Goal: Task Accomplishment & Management: Manage account settings

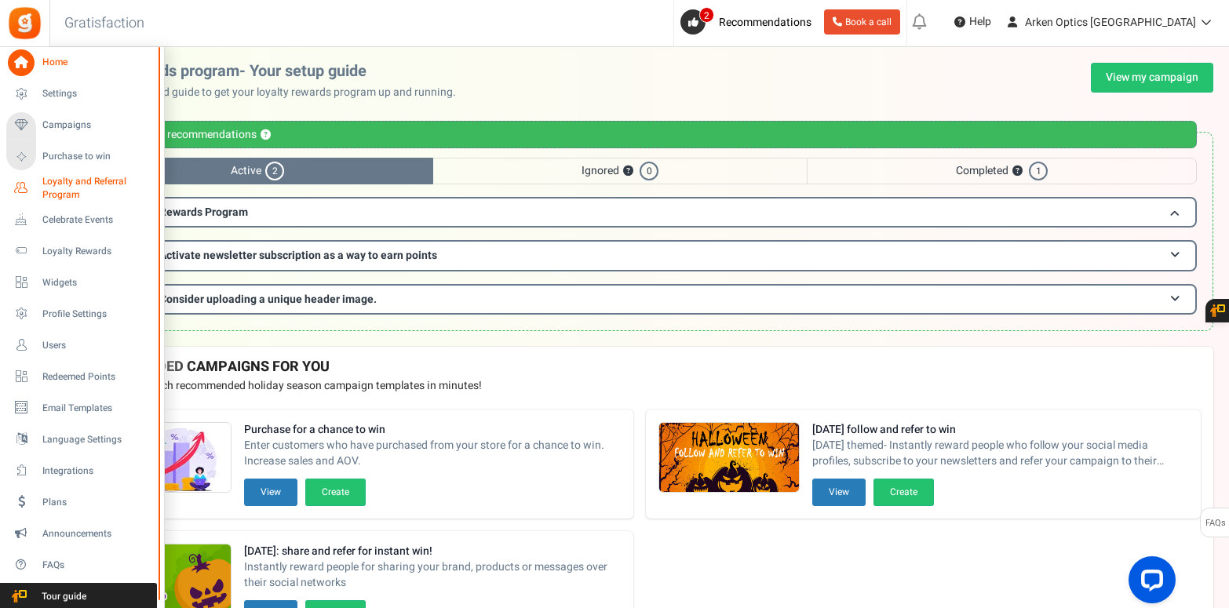
click at [56, 180] on span "Loyalty and Referral Program" at bounding box center [99, 188] width 115 height 27
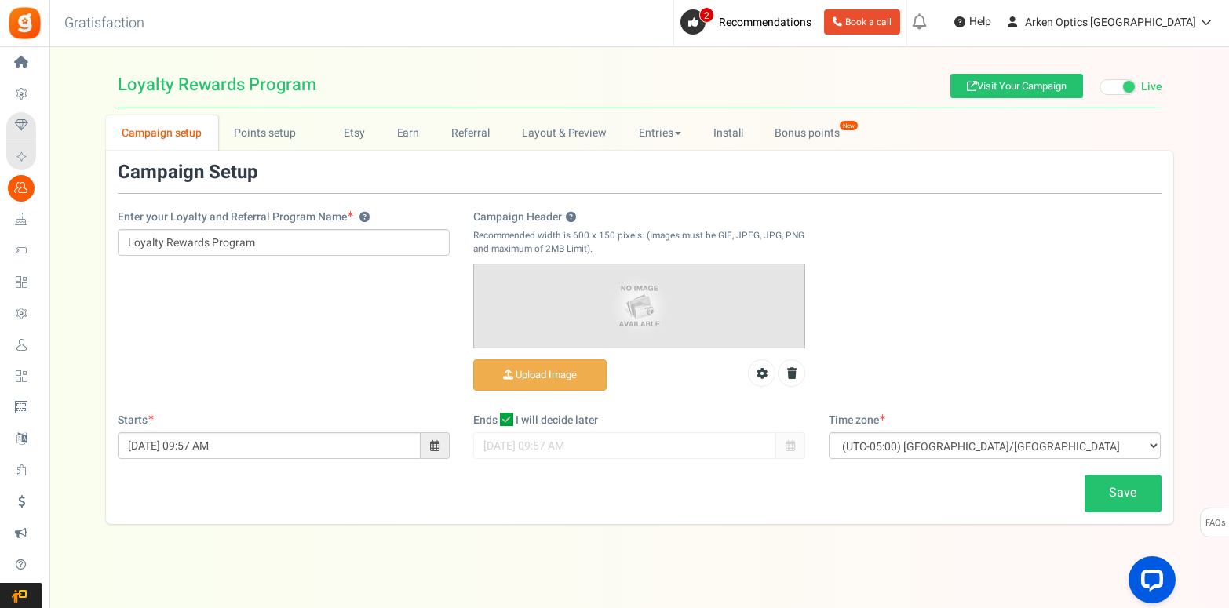
scroll to position [10, 0]
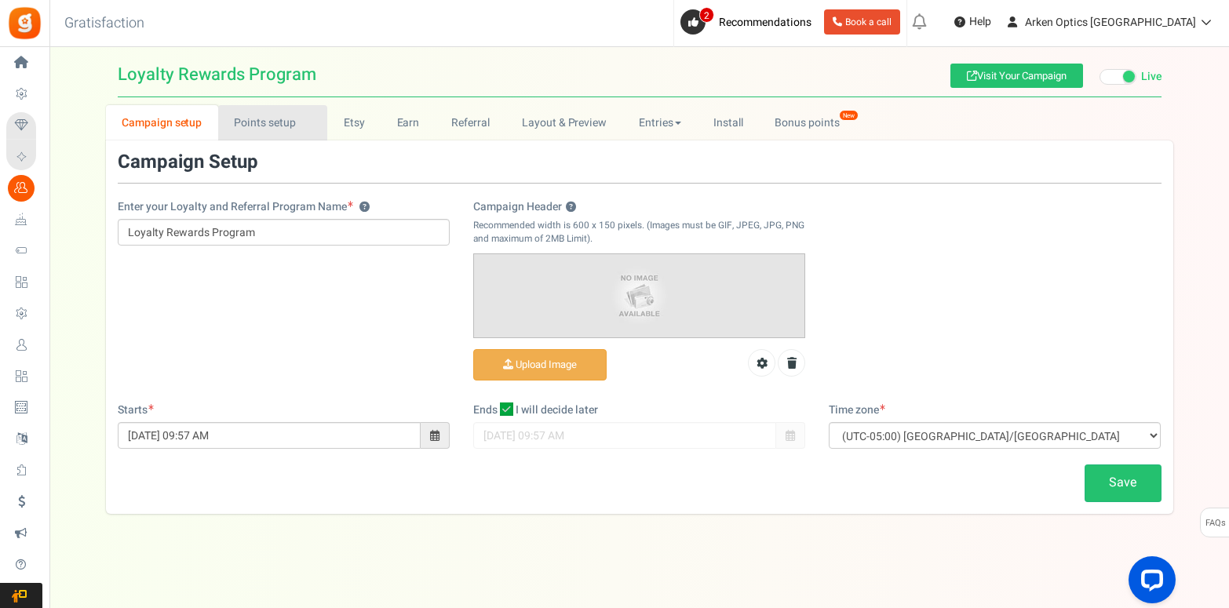
click at [266, 122] on link "Points setup New" at bounding box center [272, 122] width 109 height 35
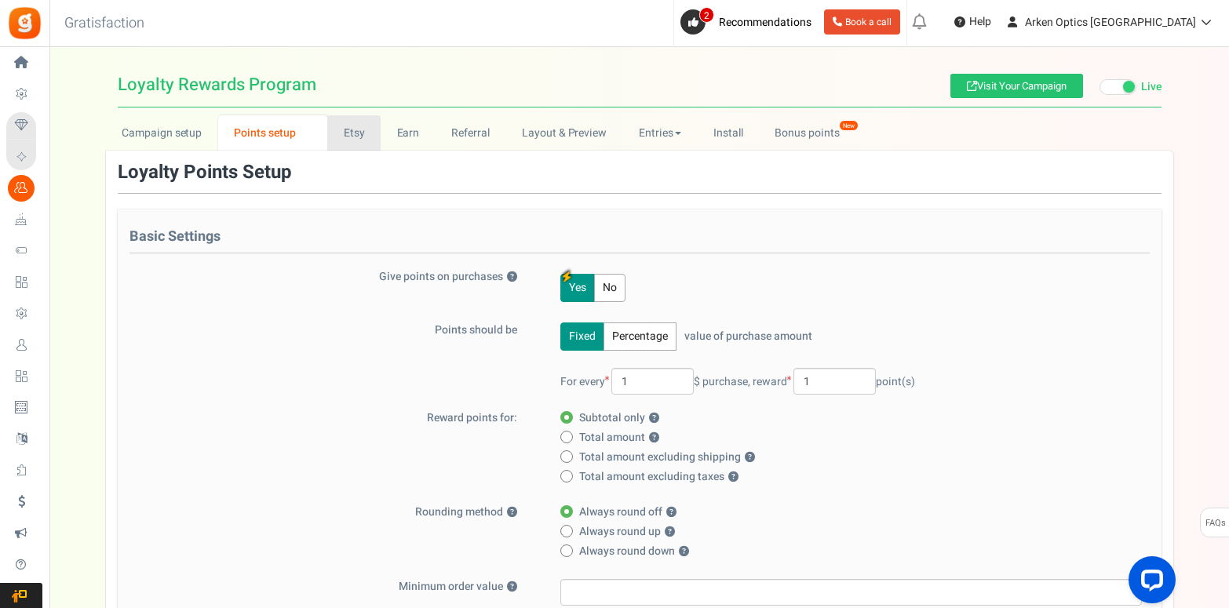
click at [348, 136] on link "Etsy" at bounding box center [353, 132] width 53 height 35
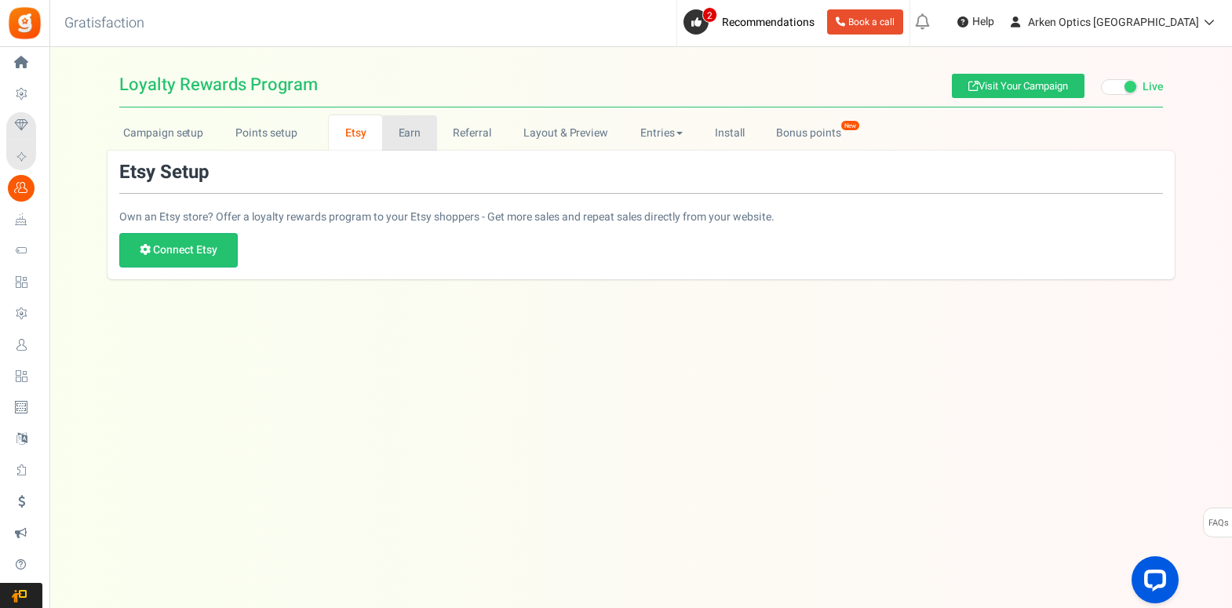
click at [419, 133] on link "Earn" at bounding box center [409, 132] width 55 height 35
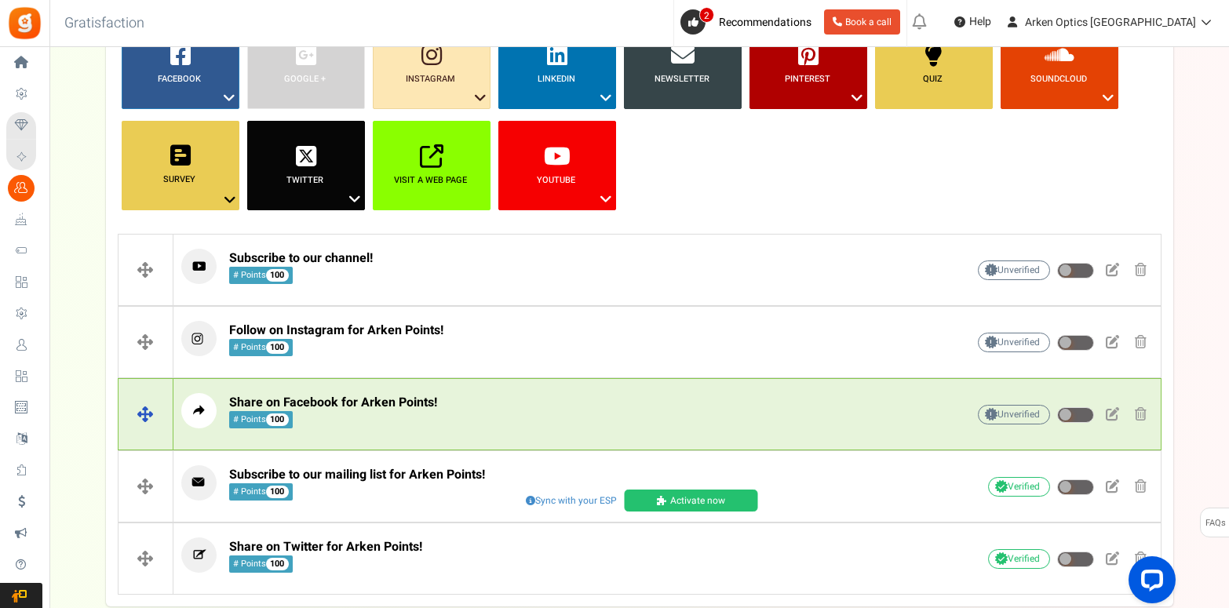
scroll to position [283, 0]
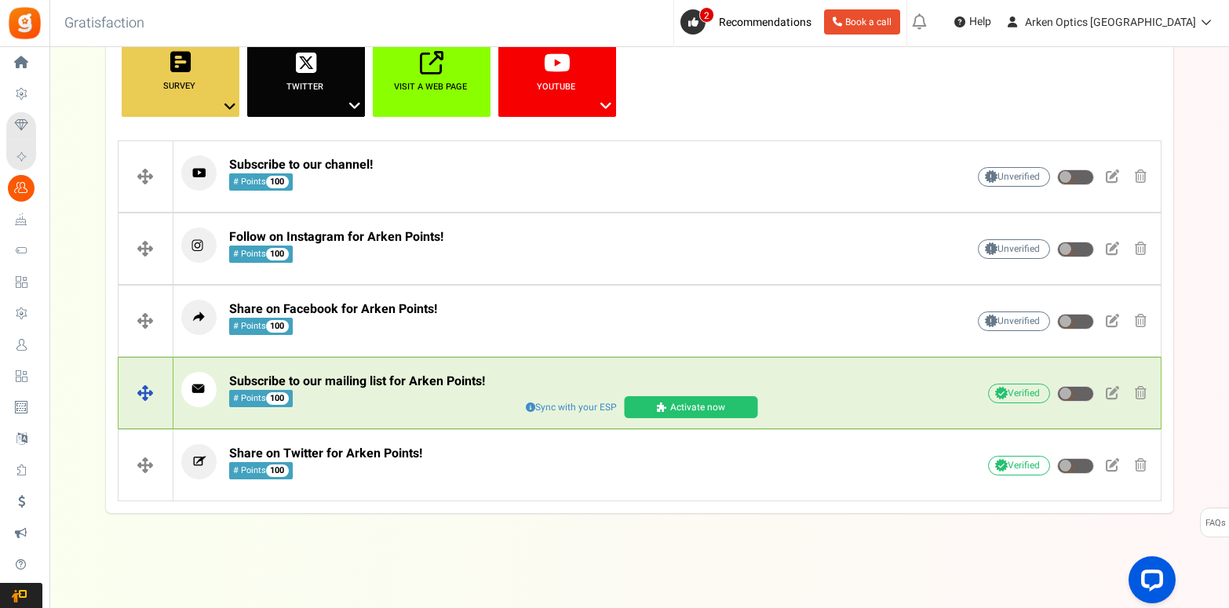
click at [264, 382] on span "Subscribe to our mailing list for Arken Points!" at bounding box center [357, 381] width 256 height 19
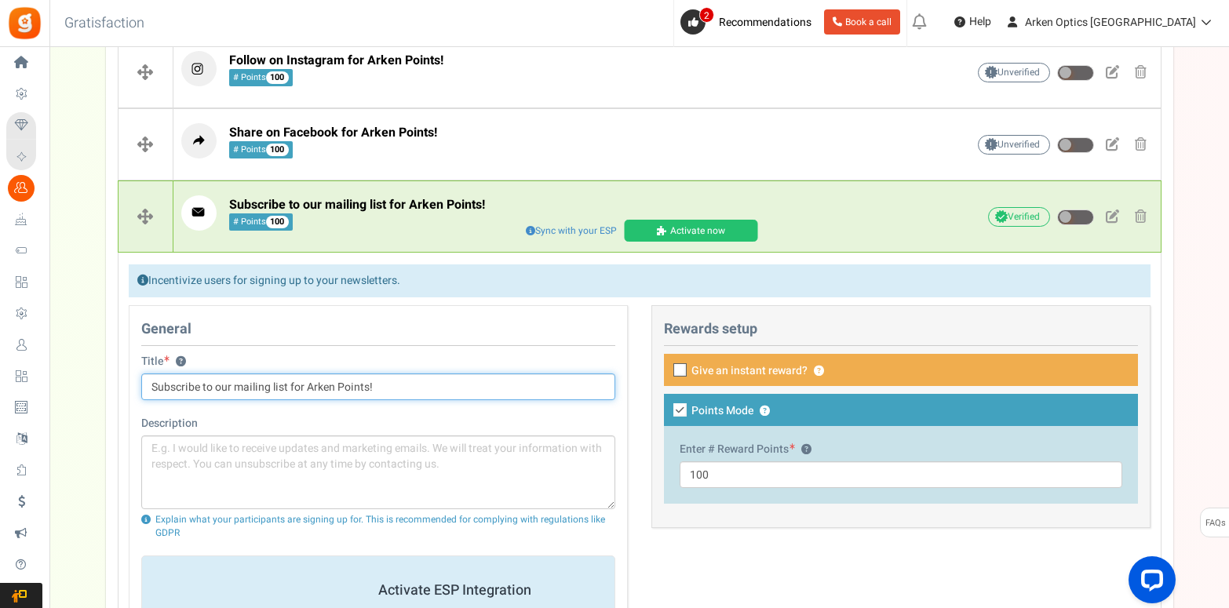
scroll to position [451, 0]
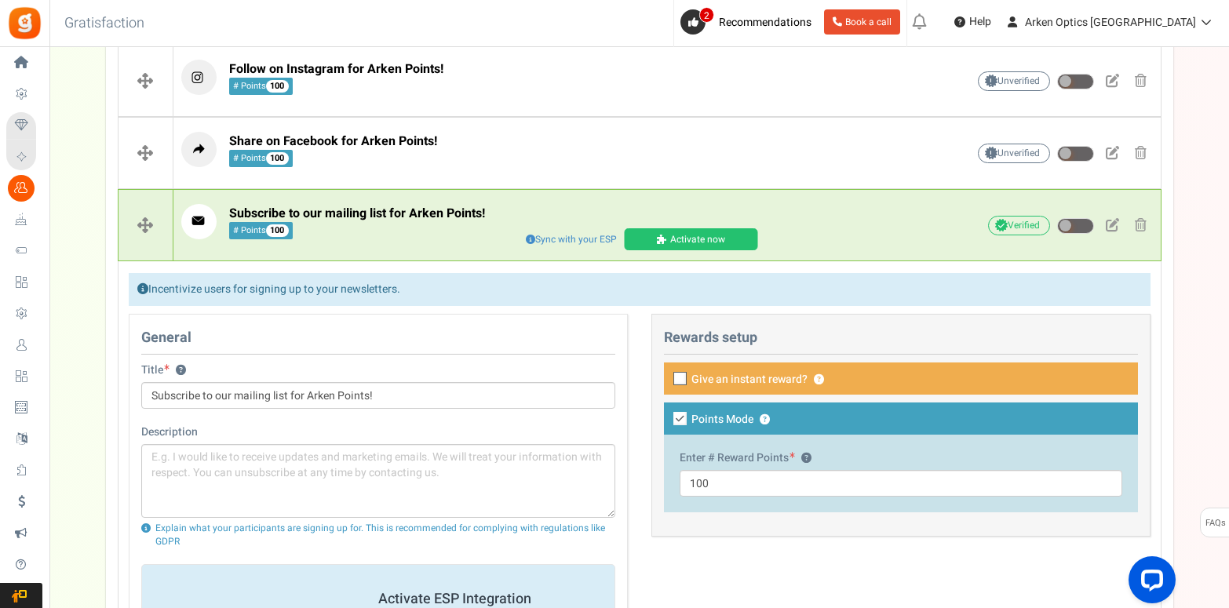
click at [863, 374] on label "Give an instant reward? ?" at bounding box center [901, 379] width 474 height 32
click at [668, 375] on input "Give an instant reward? ?" at bounding box center [663, 380] width 10 height 10
checkbox input "true"
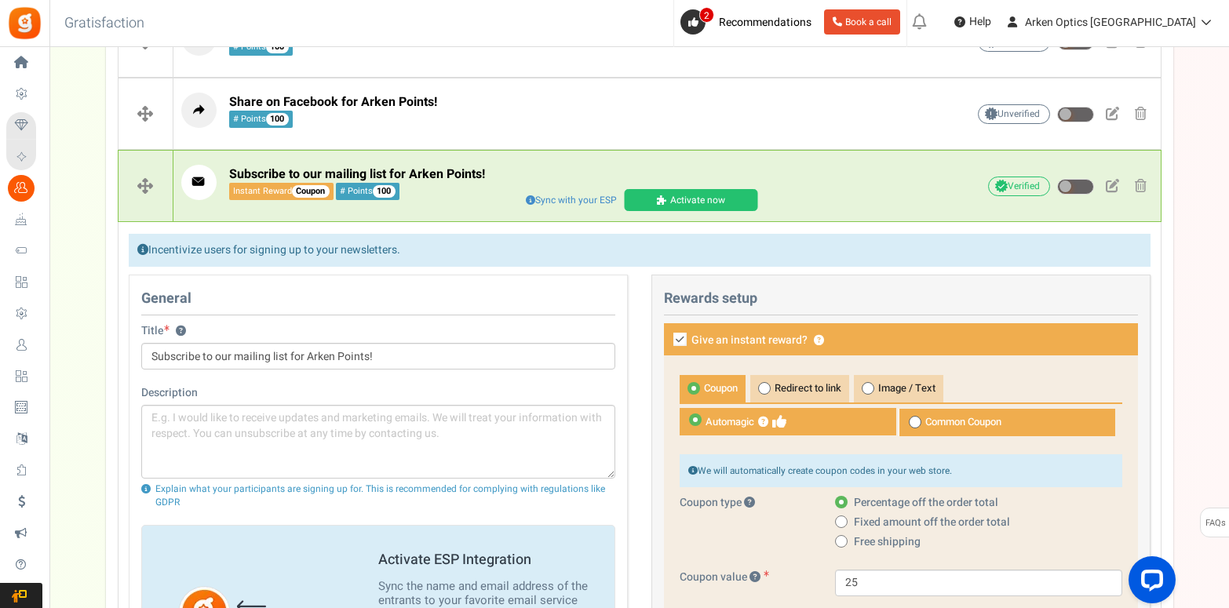
scroll to position [488, 0]
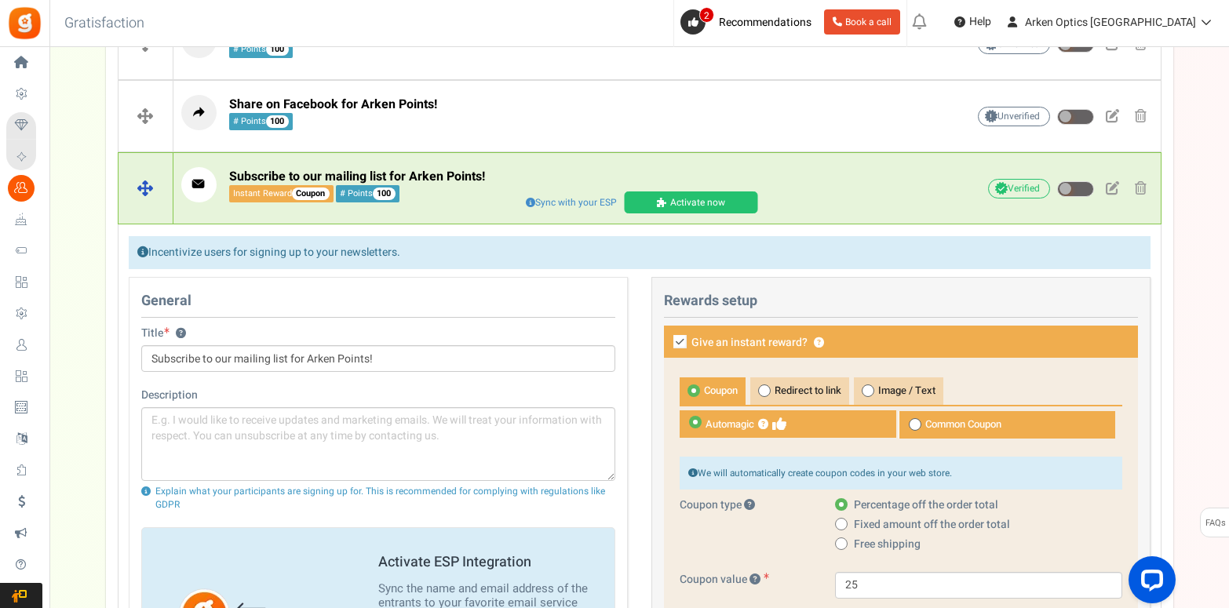
click at [264, 194] on small "Instant Reward Coupon" at bounding box center [281, 193] width 104 height 17
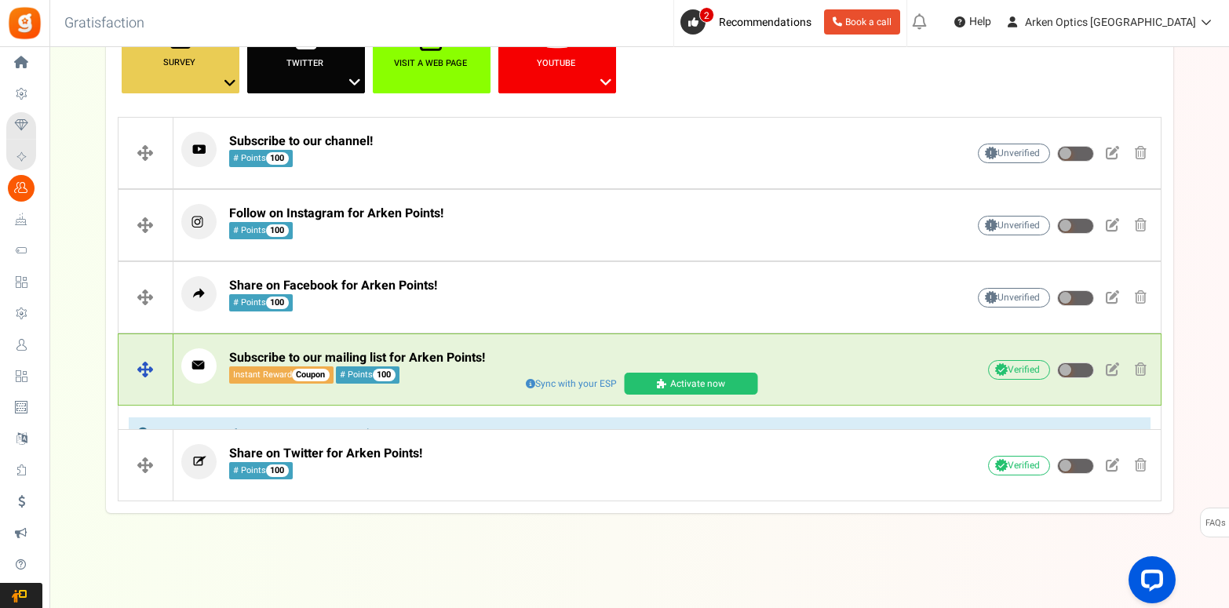
scroll to position [283, 0]
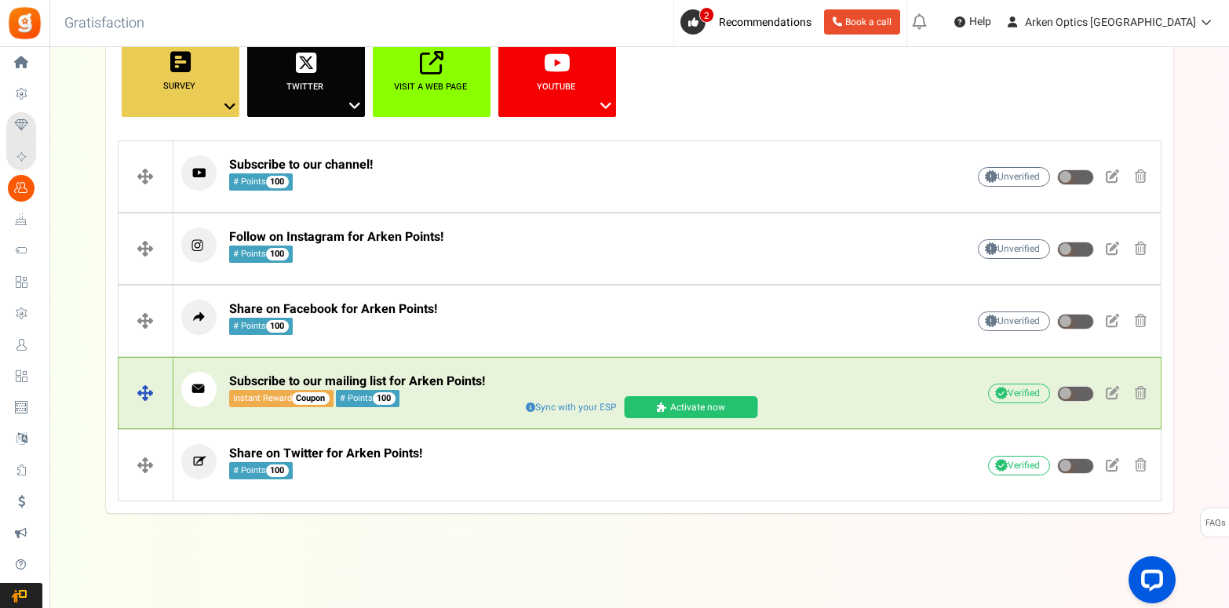
click at [277, 398] on small "Instant Reward Coupon" at bounding box center [281, 398] width 104 height 17
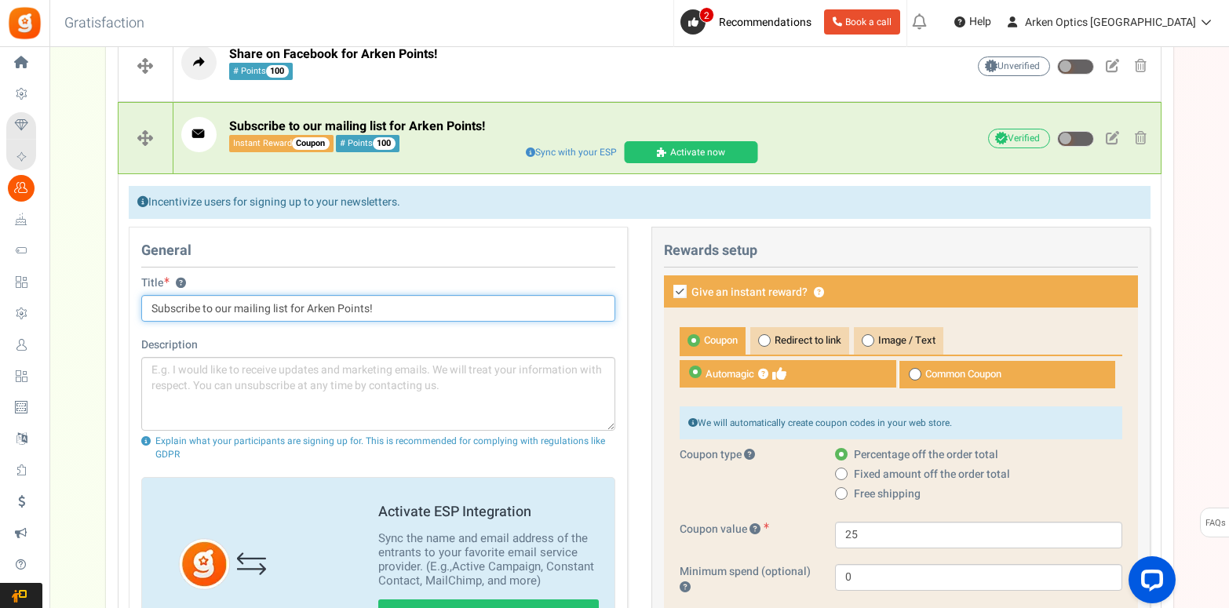
scroll to position [534, 0]
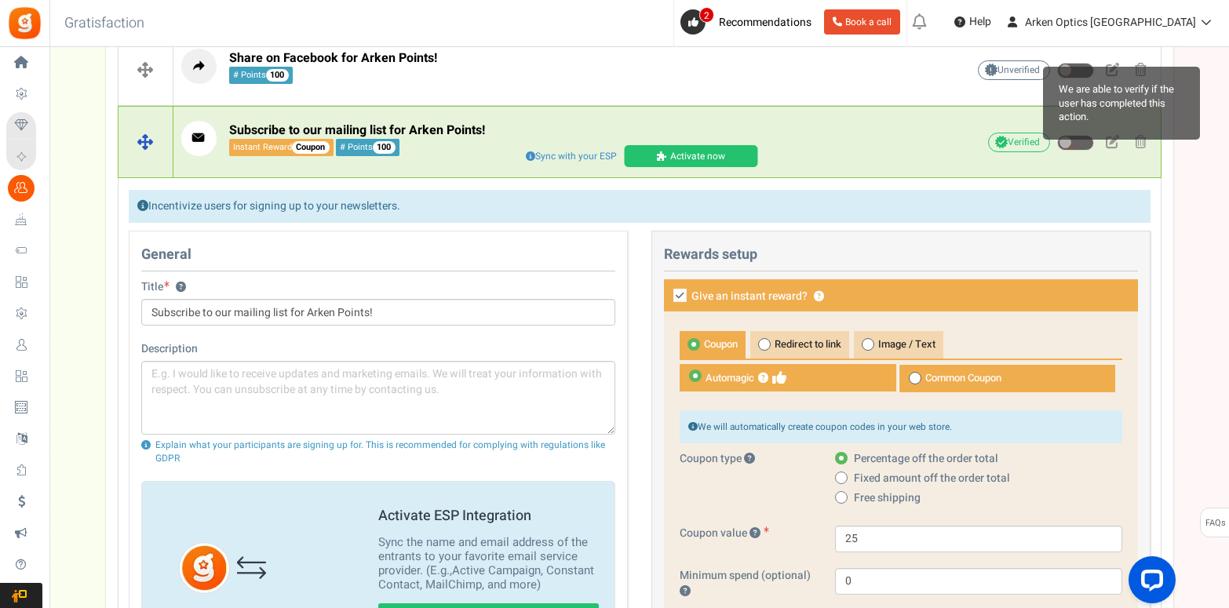
click at [1019, 145] on span "Verified We are able to verify if the user has completed this action." at bounding box center [1019, 143] width 62 height 20
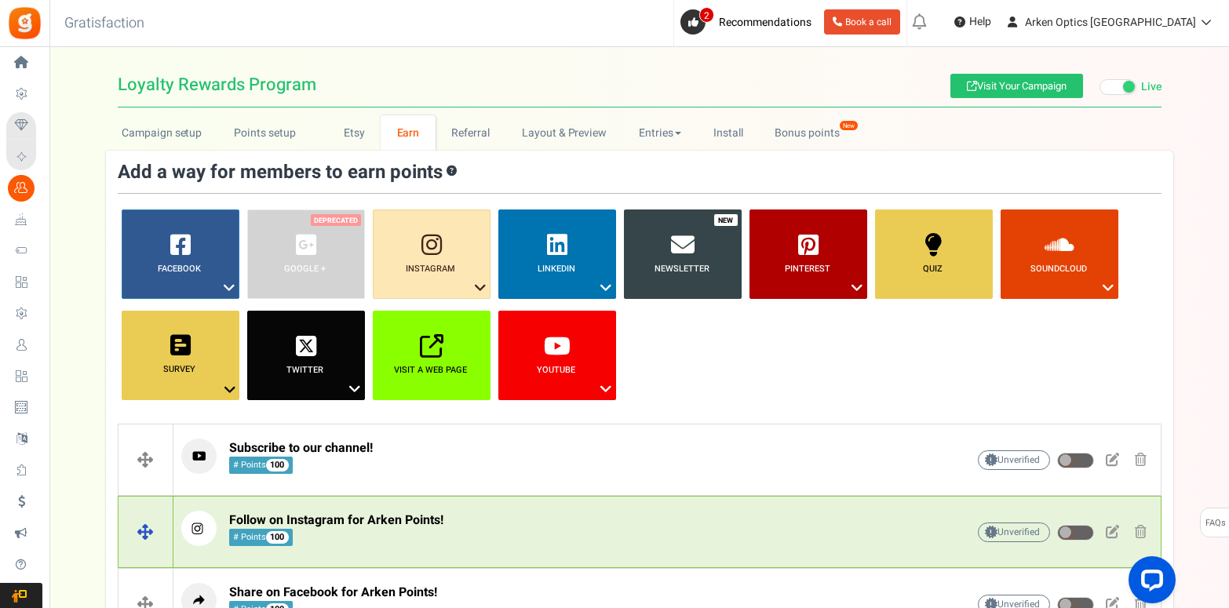
scroll to position [0, 0]
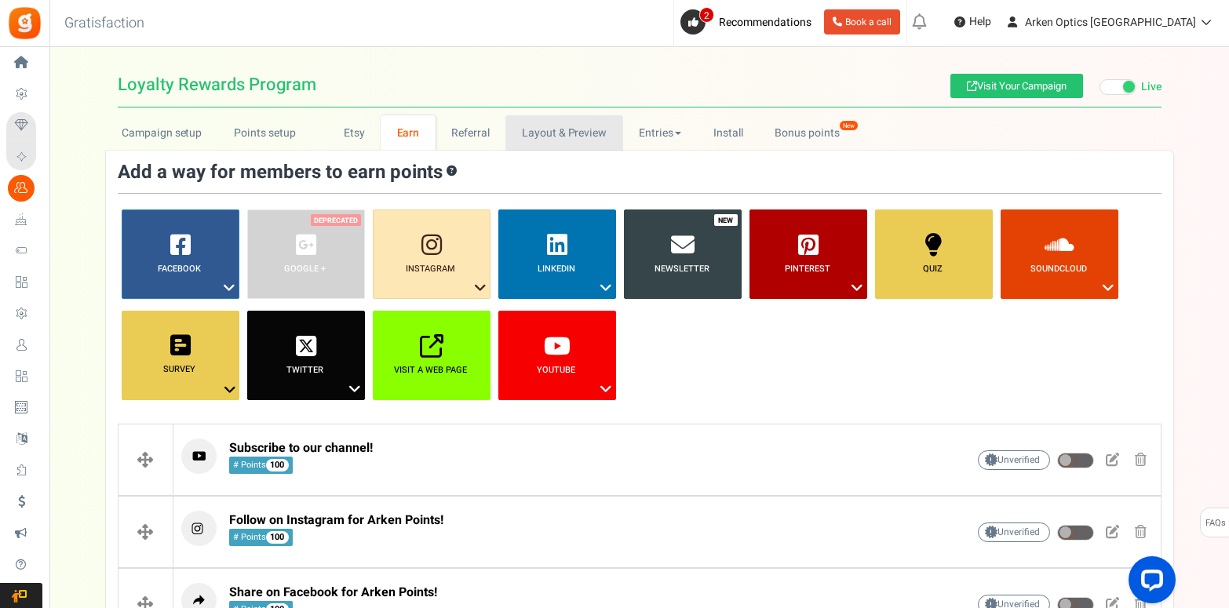
click at [571, 133] on link "Layout & Preview" at bounding box center [563, 132] width 117 height 35
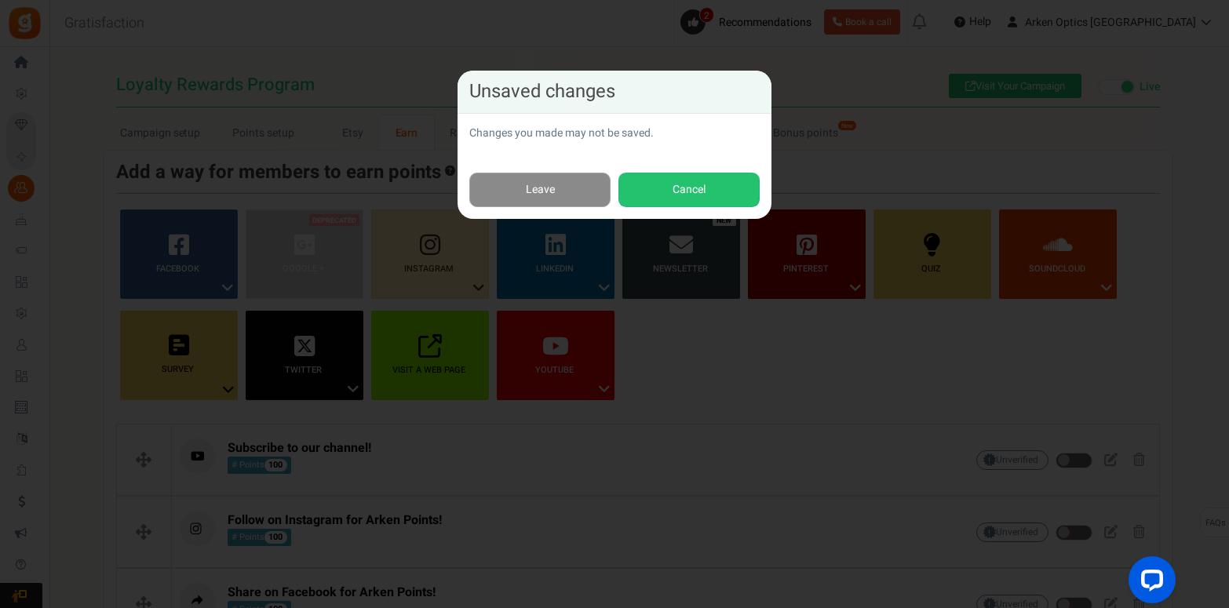
click at [589, 192] on link "Leave" at bounding box center [539, 190] width 141 height 35
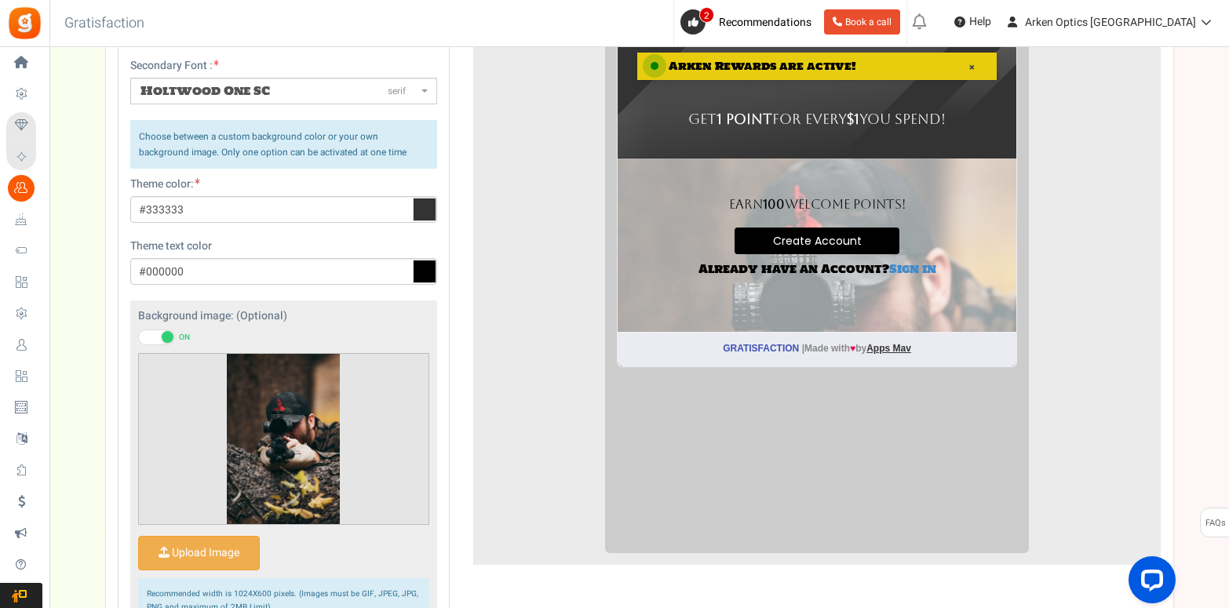
scroll to position [262, 0]
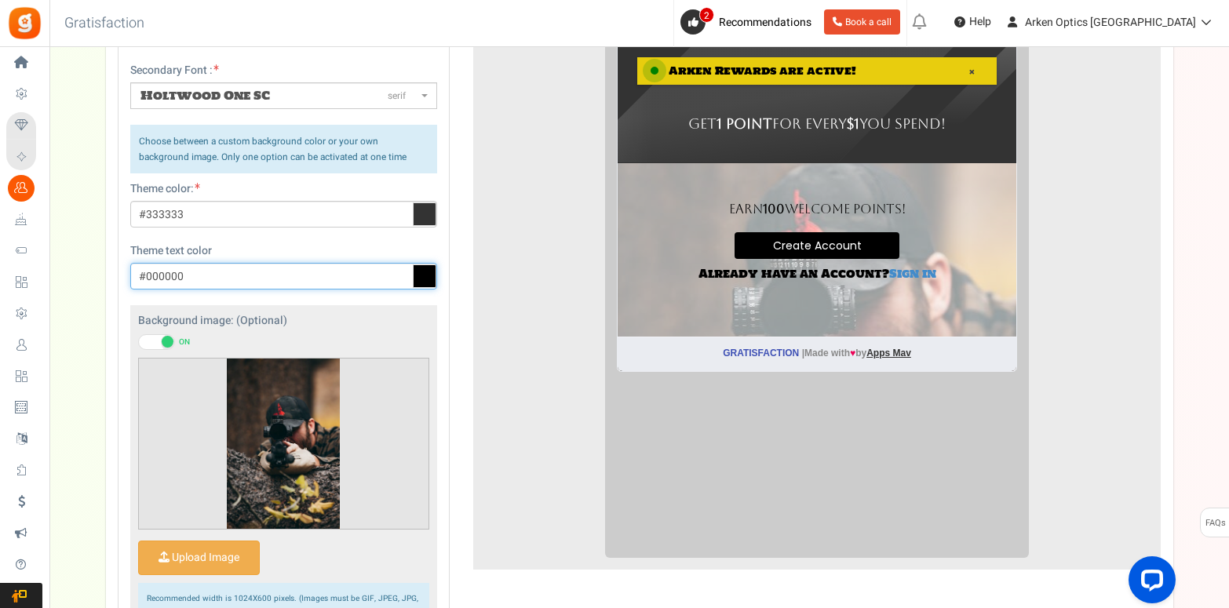
click at [341, 279] on input "#000000" at bounding box center [283, 276] width 307 height 27
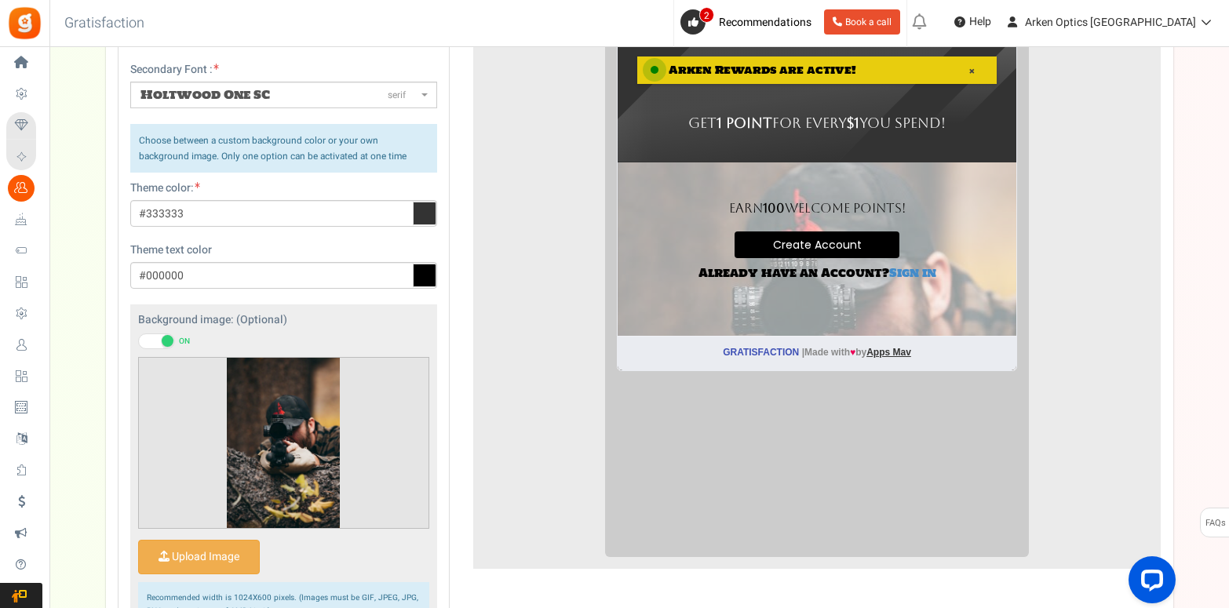
click at [479, 341] on div "Preview" at bounding box center [817, 258] width 688 height 620
click at [345, 217] on input "#333333" at bounding box center [283, 213] width 307 height 27
click at [481, 268] on div "Preview" at bounding box center [817, 258] width 688 height 620
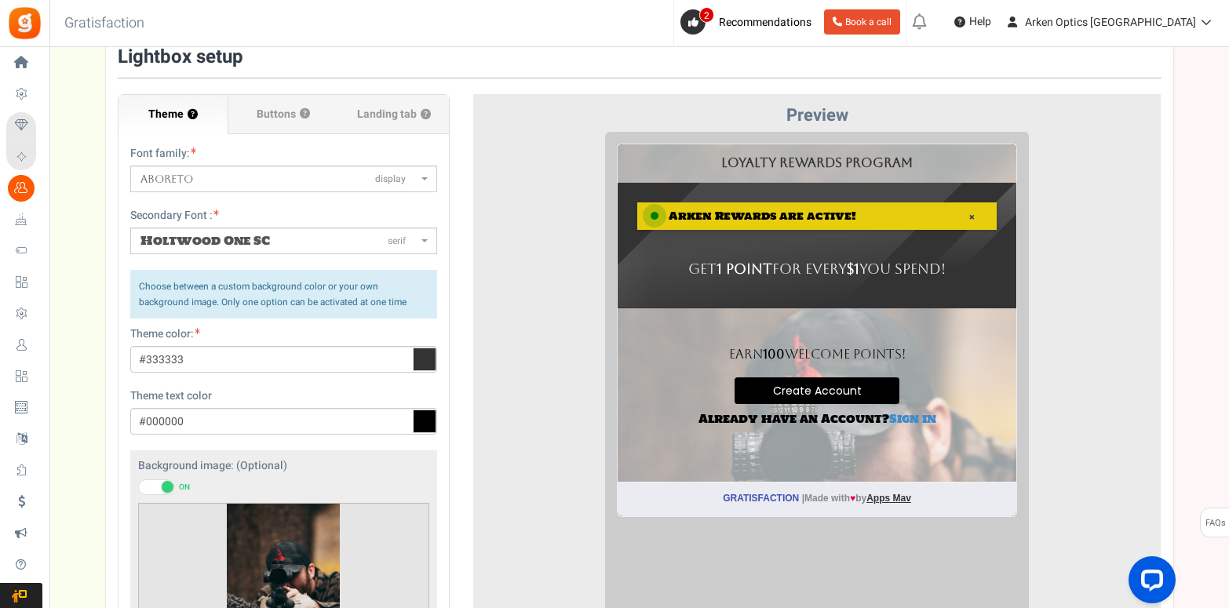
scroll to position [106, 0]
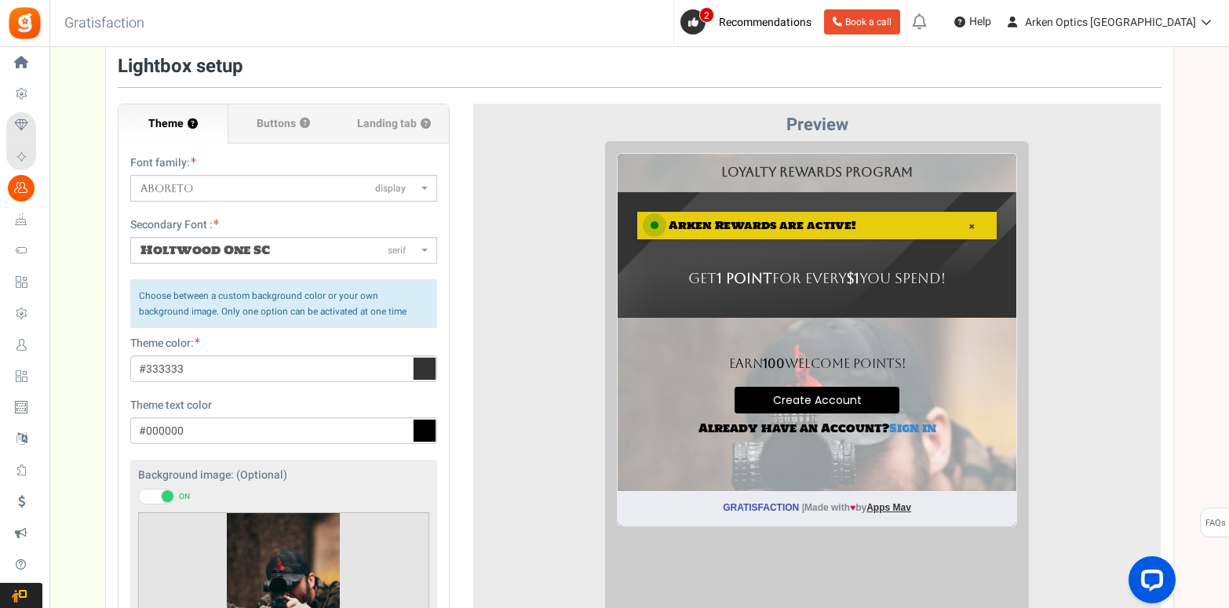
click at [837, 212] on div "× Arken Rewards are active!" at bounding box center [804, 212] width 359 height 27
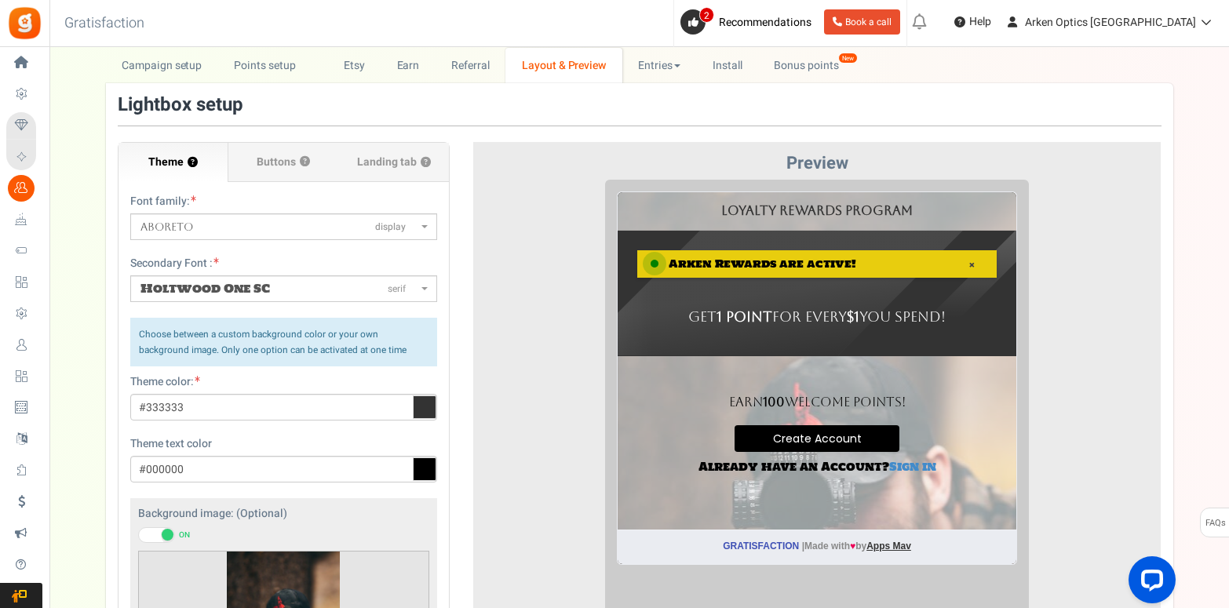
scroll to position [66, 0]
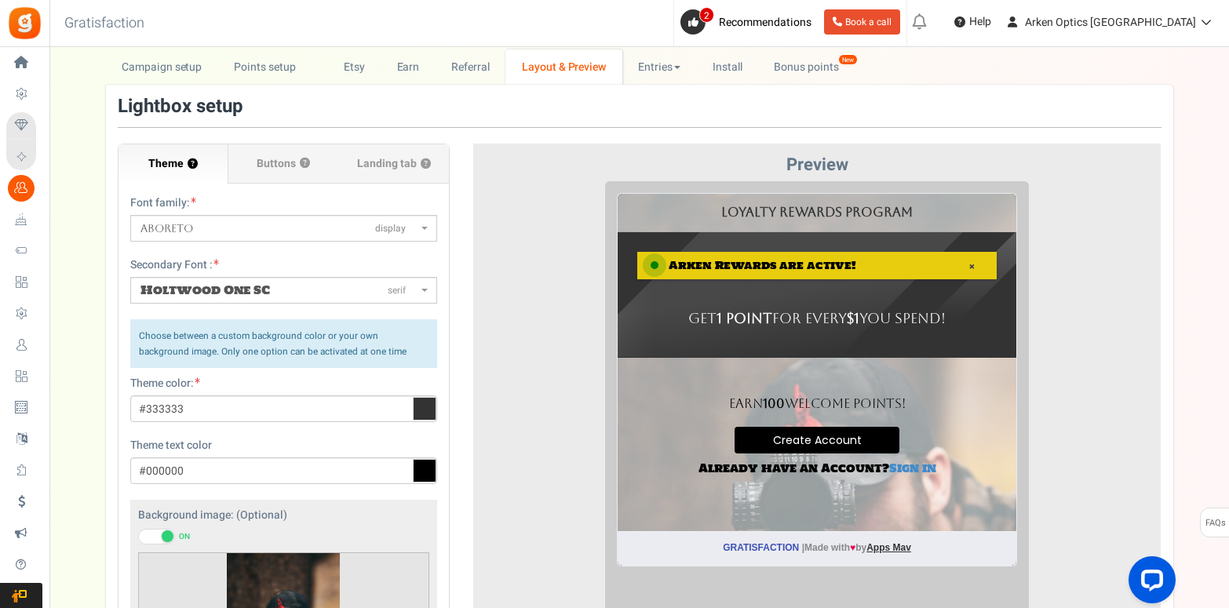
click at [527, 471] on div at bounding box center [817, 466] width 665 height 571
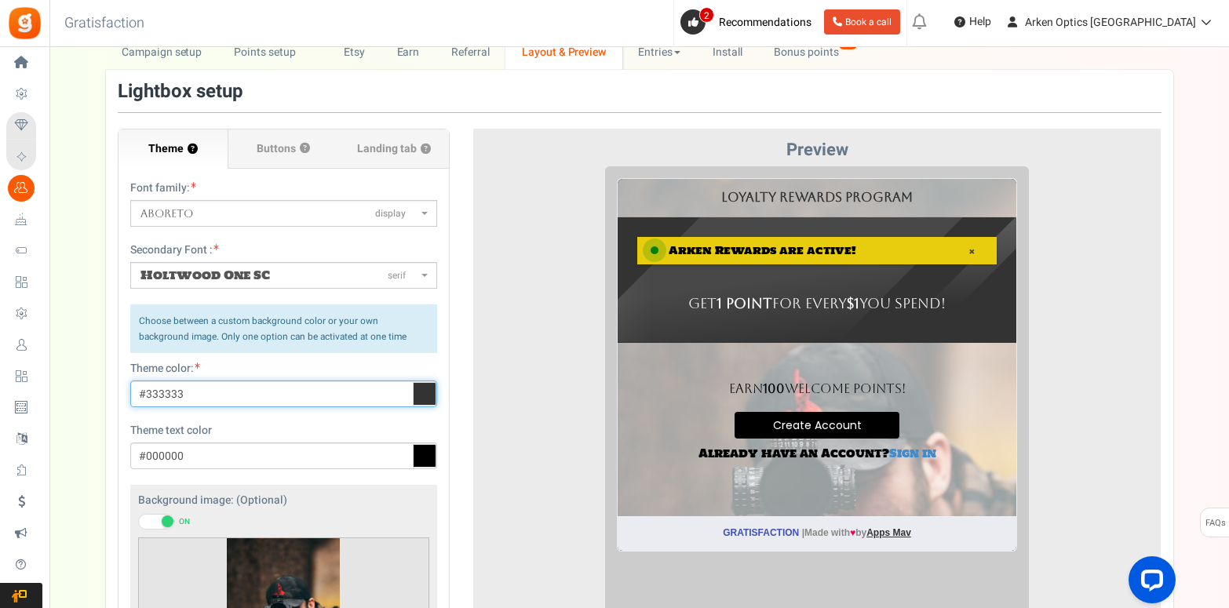
click at [342, 396] on input "#333333" at bounding box center [283, 394] width 307 height 27
click at [221, 425] on div at bounding box center [221, 450] width 12 height 78
click at [222, 422] on div at bounding box center [221, 450] width 12 height 78
click at [221, 420] on div at bounding box center [221, 450] width 12 height 78
click at [523, 565] on div at bounding box center [817, 451] width 665 height 571
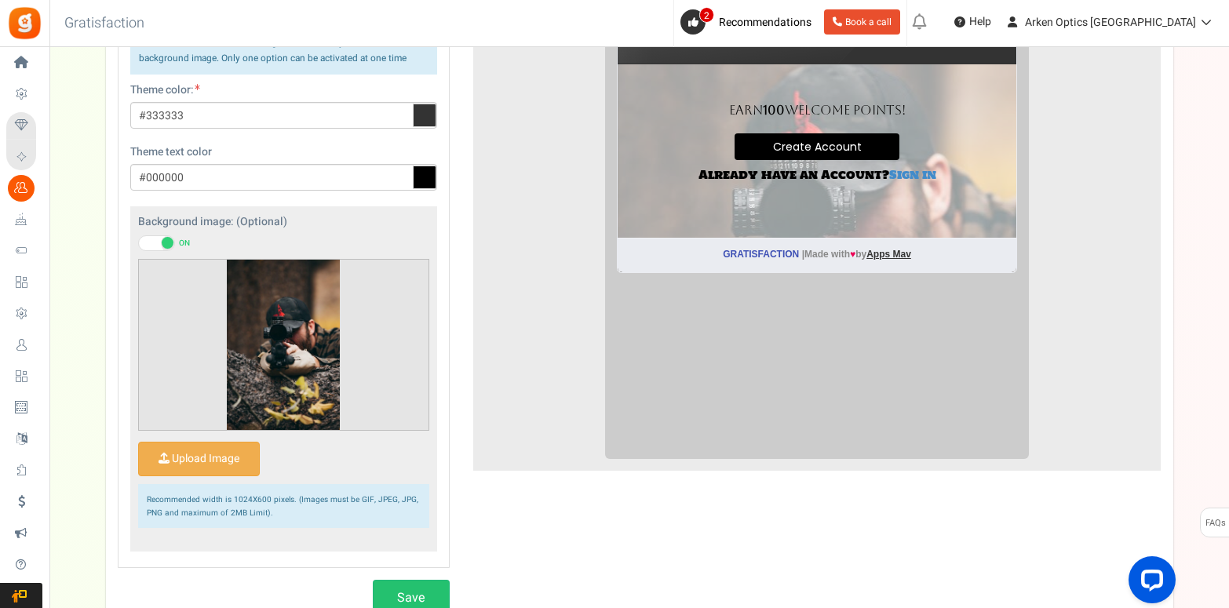
scroll to position [475, 0]
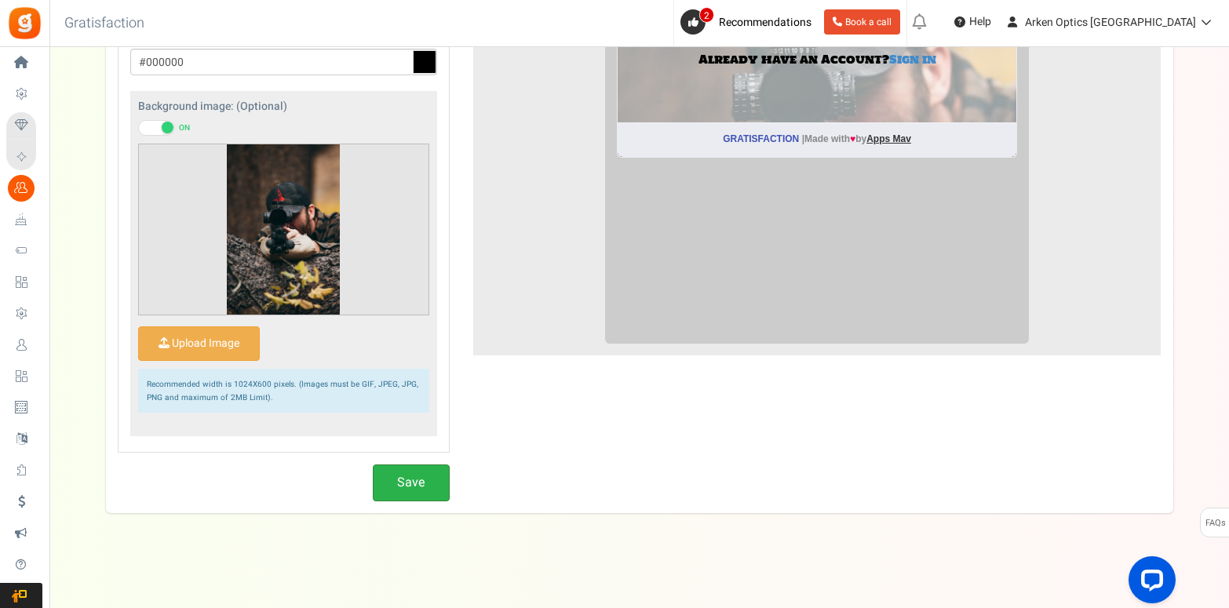
click at [419, 483] on button "Save" at bounding box center [411, 483] width 77 height 37
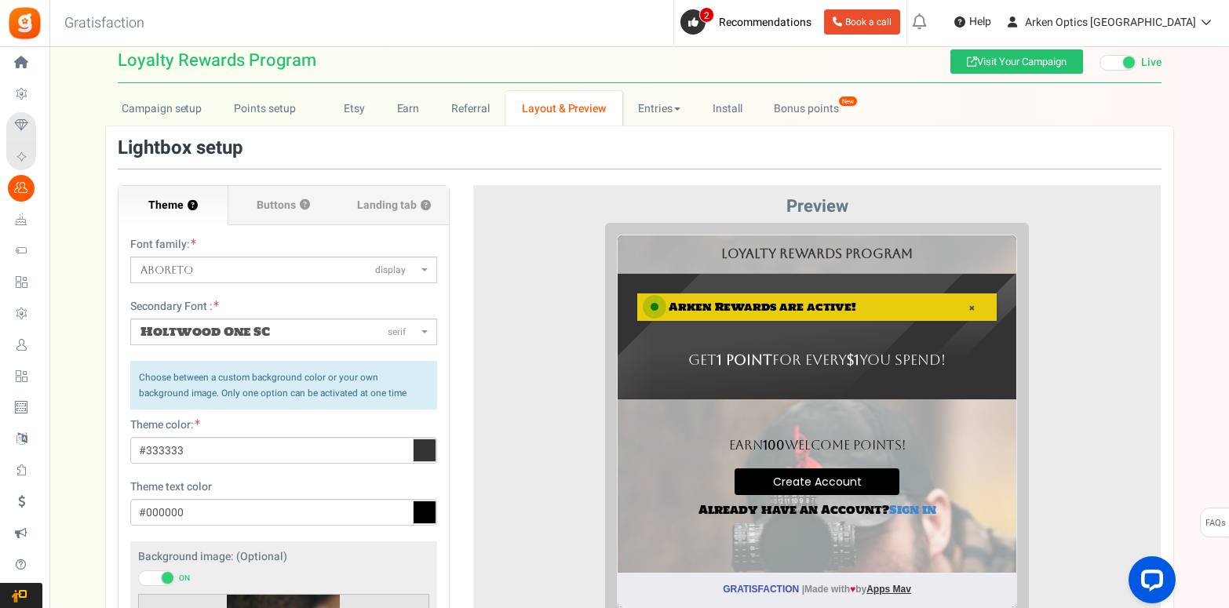
scroll to position [24, 0]
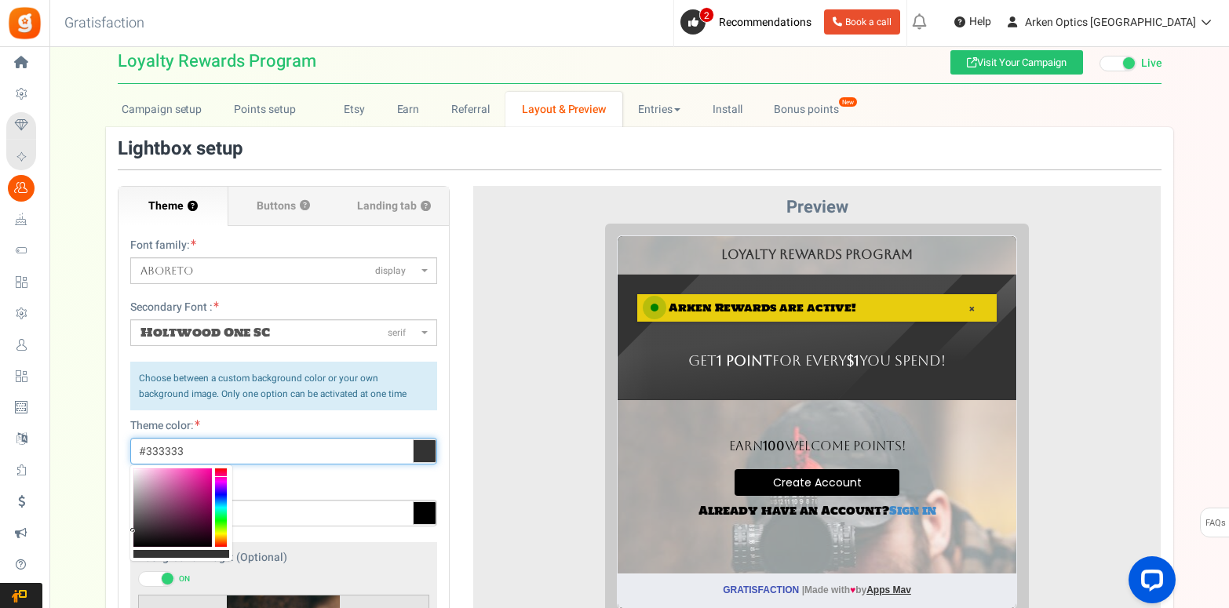
click at [370, 447] on input "#333333" at bounding box center [283, 451] width 307 height 27
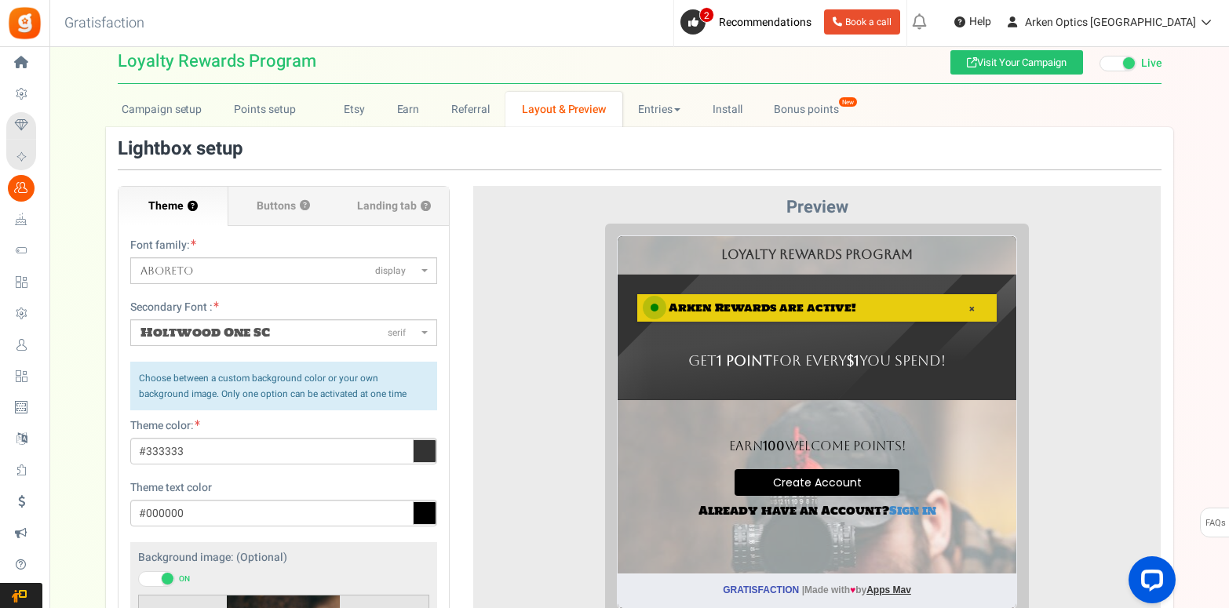
click at [509, 454] on div at bounding box center [817, 509] width 665 height 571
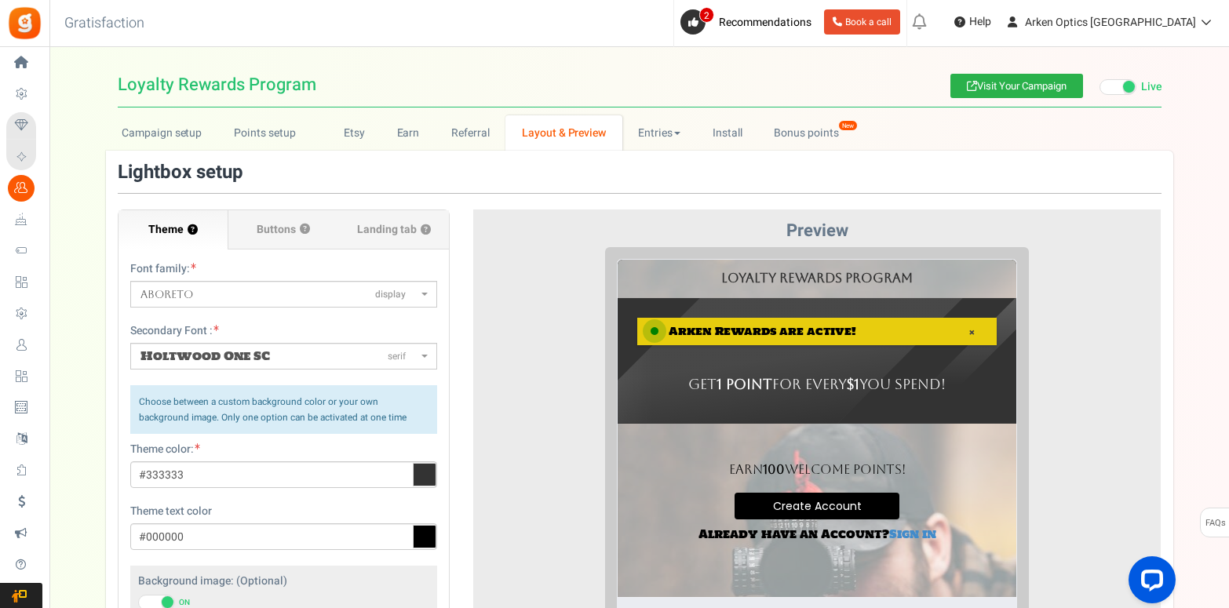
click at [1016, 89] on link "Visit Your Campaign" at bounding box center [1016, 86] width 133 height 24
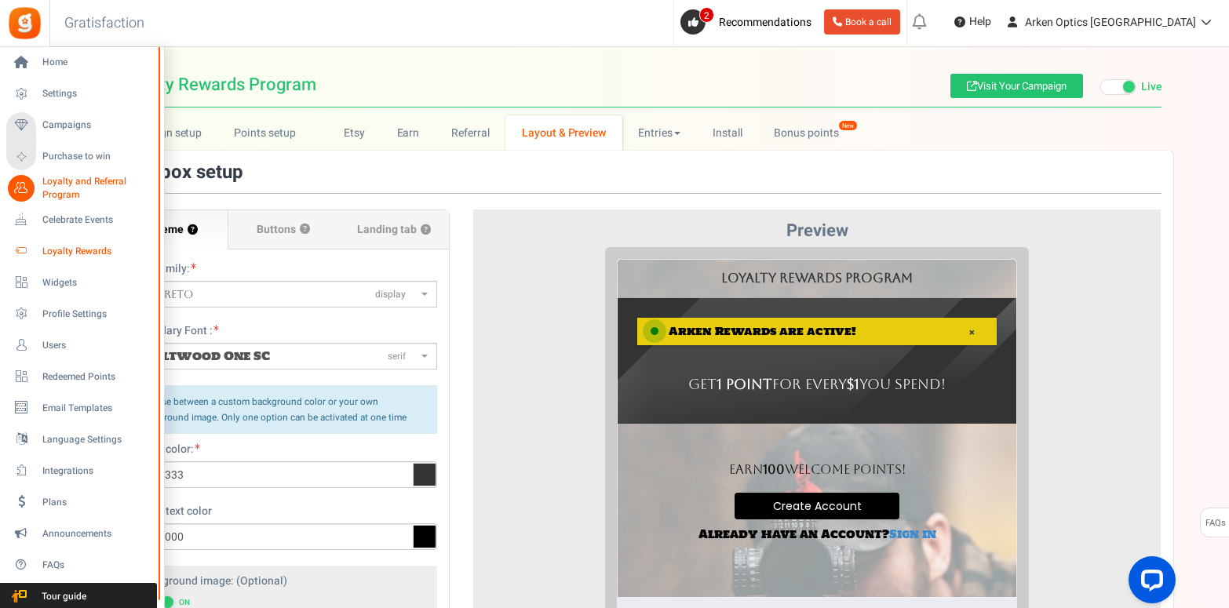
click at [53, 250] on span "Loyalty Rewards" at bounding box center [97, 251] width 110 height 13
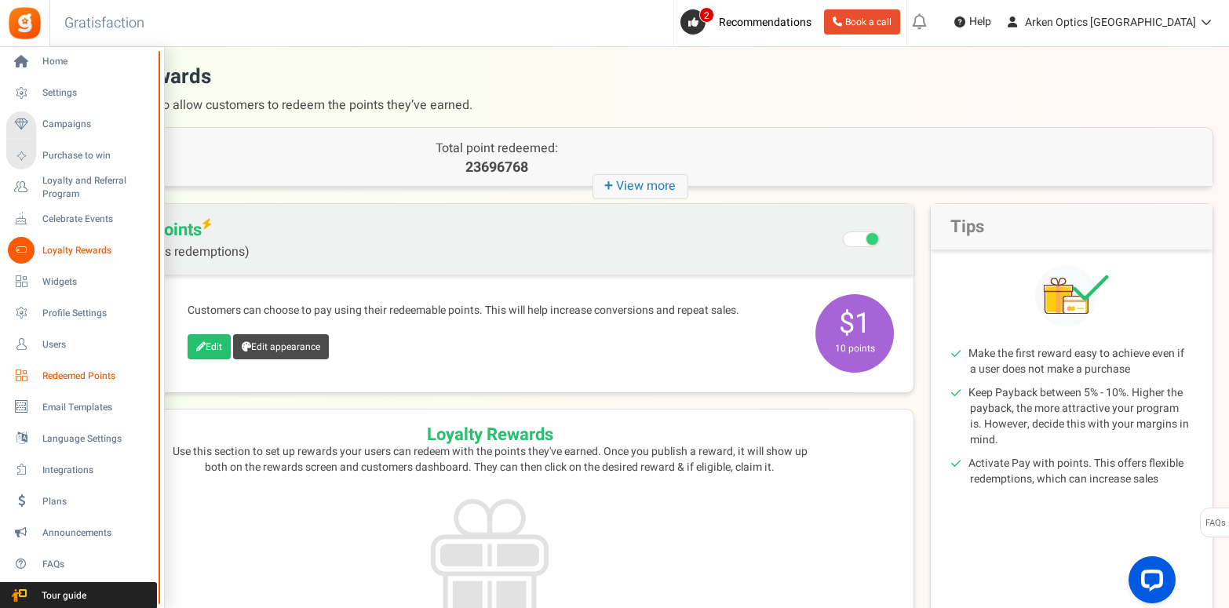
click at [67, 376] on span "Redeemed Points" at bounding box center [97, 376] width 110 height 13
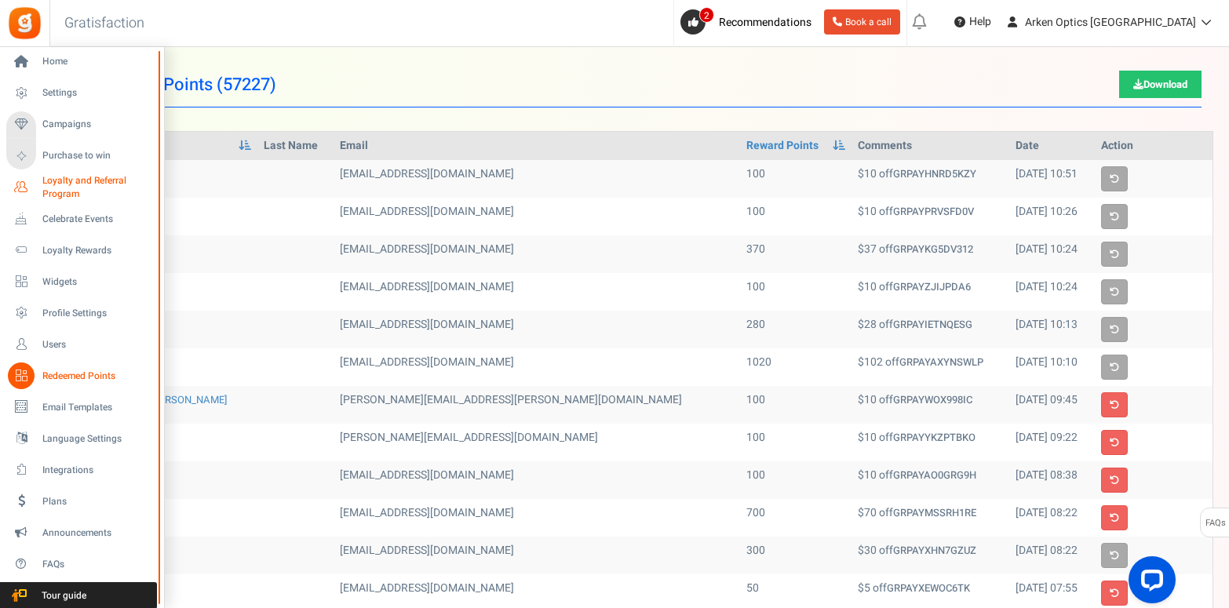
click at [61, 182] on span "Loyalty and Referral Program" at bounding box center [99, 187] width 115 height 27
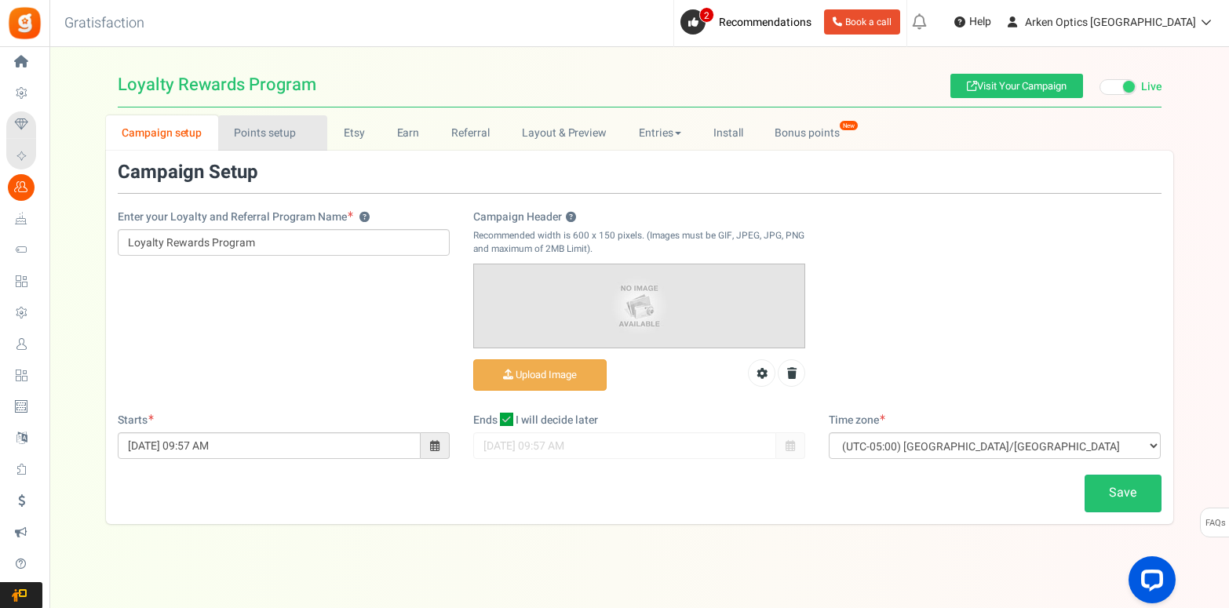
click at [257, 137] on link "Points setup New" at bounding box center [272, 132] width 109 height 35
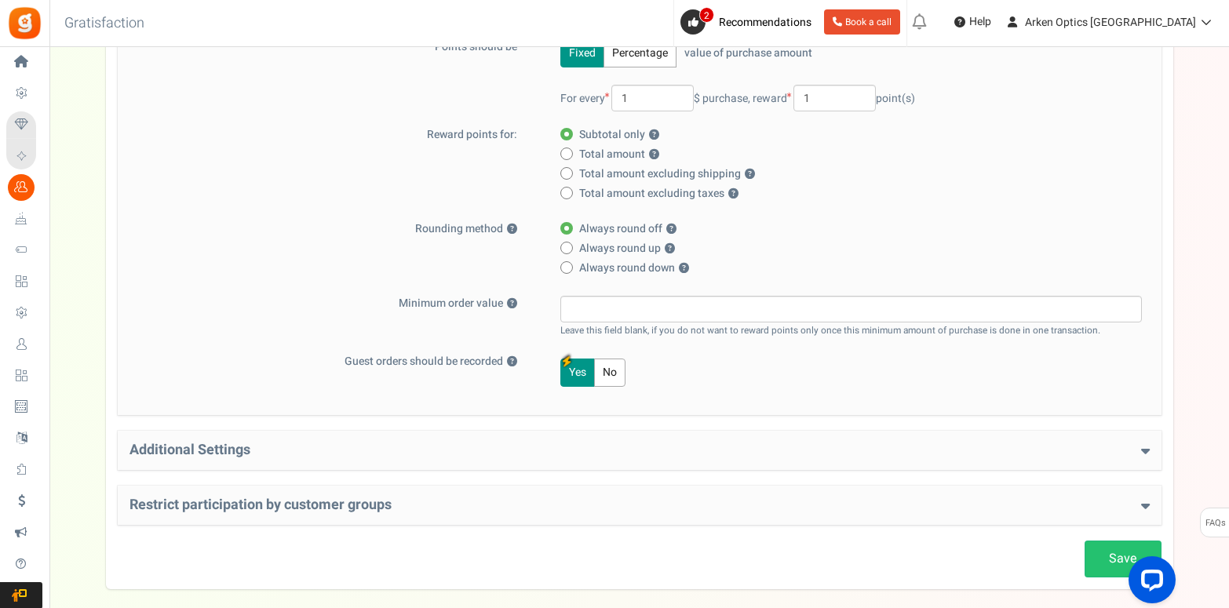
scroll to position [359, 0]
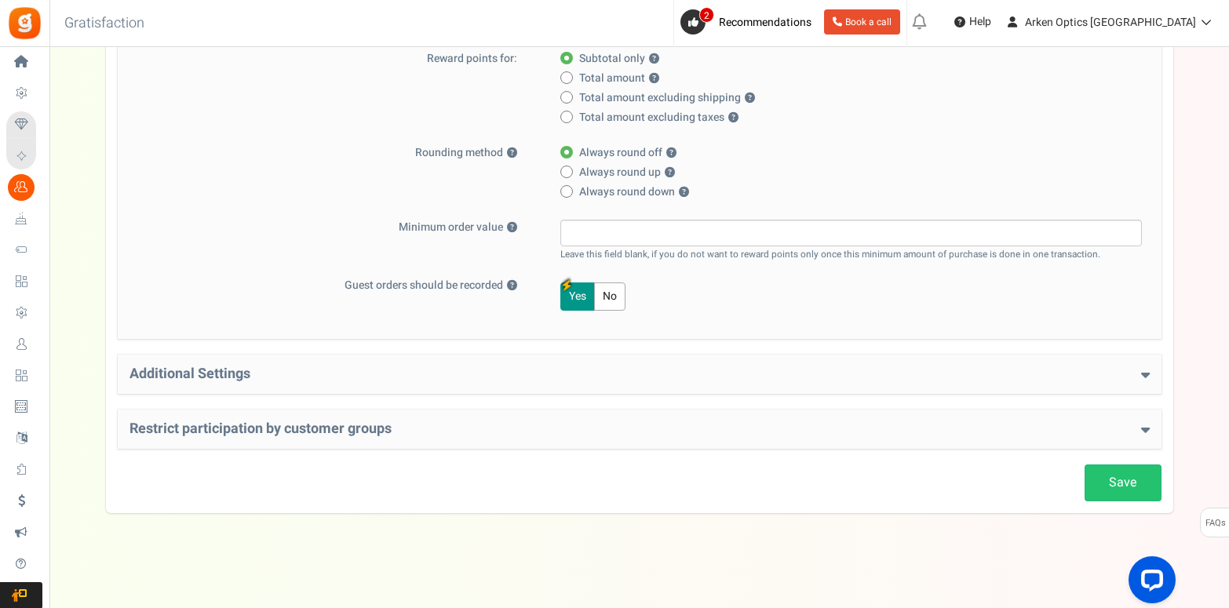
click at [357, 376] on h4 "Additional Settings" at bounding box center [639, 374] width 1020 height 16
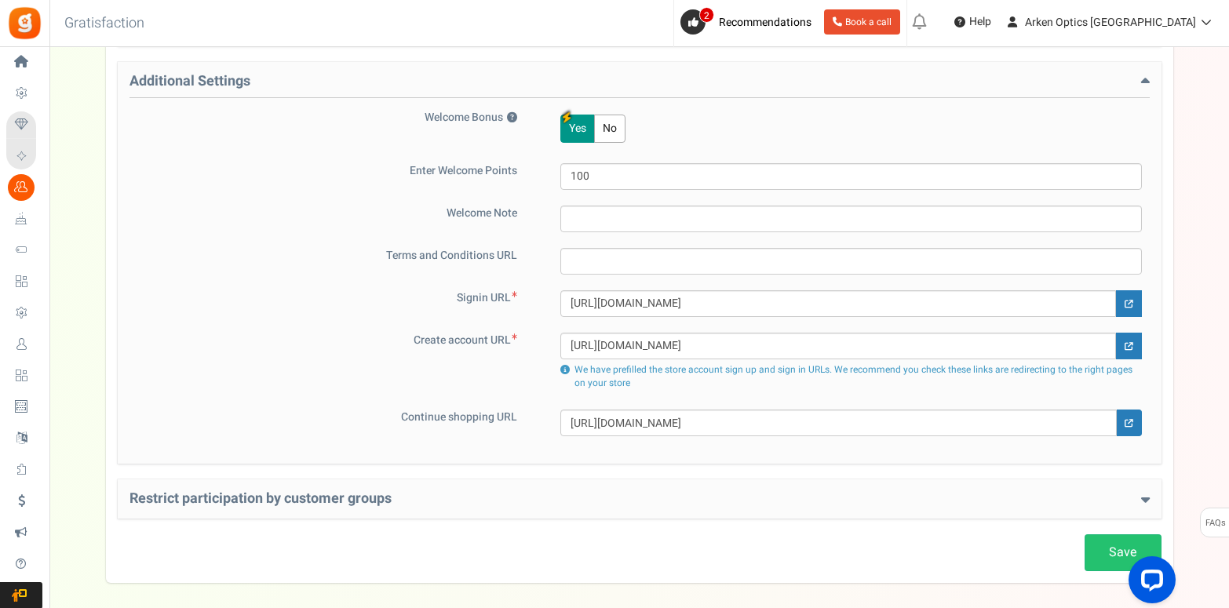
scroll to position [722, 0]
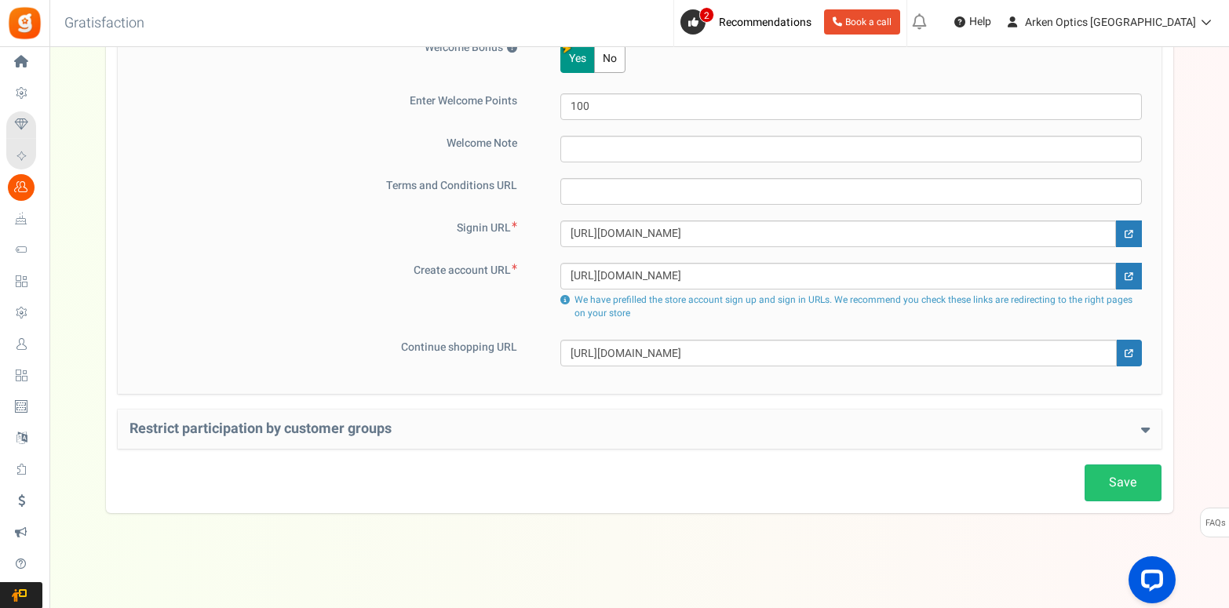
click at [373, 428] on h4 "Restrict participation by customer groups" at bounding box center [639, 429] width 1020 height 16
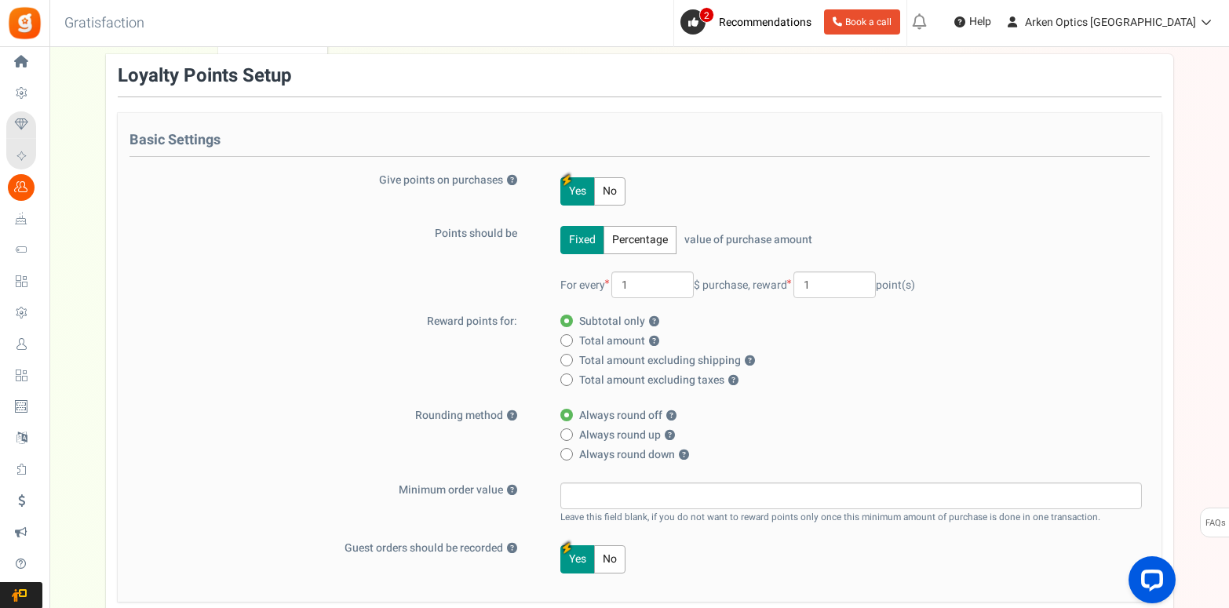
scroll to position [0, 0]
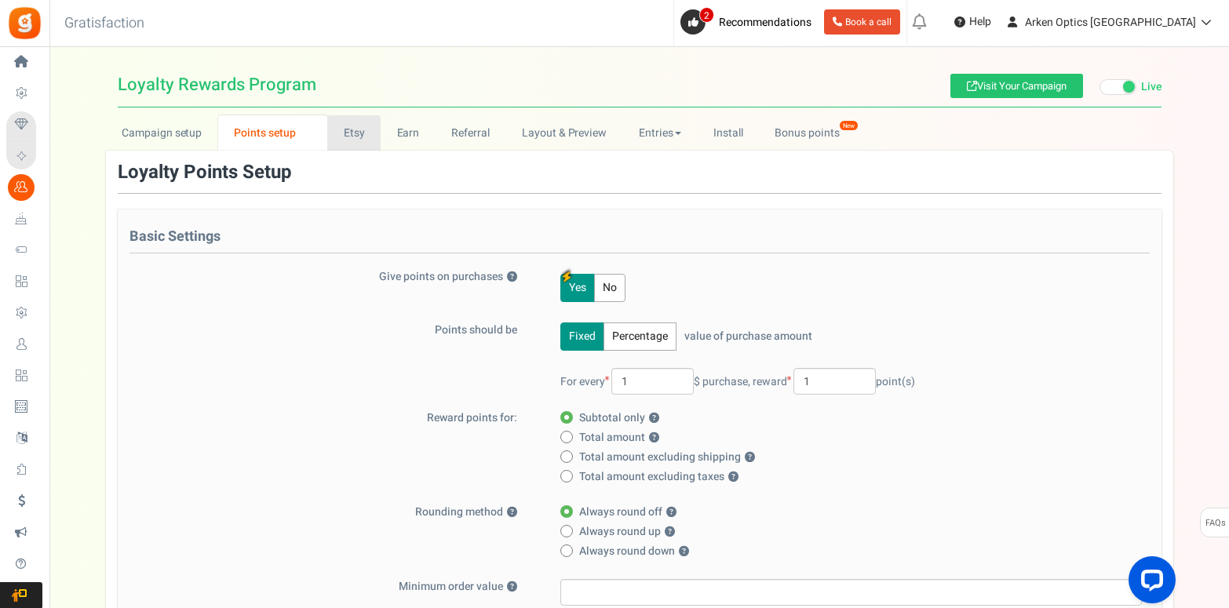
click at [356, 136] on link "Etsy" at bounding box center [353, 132] width 53 height 35
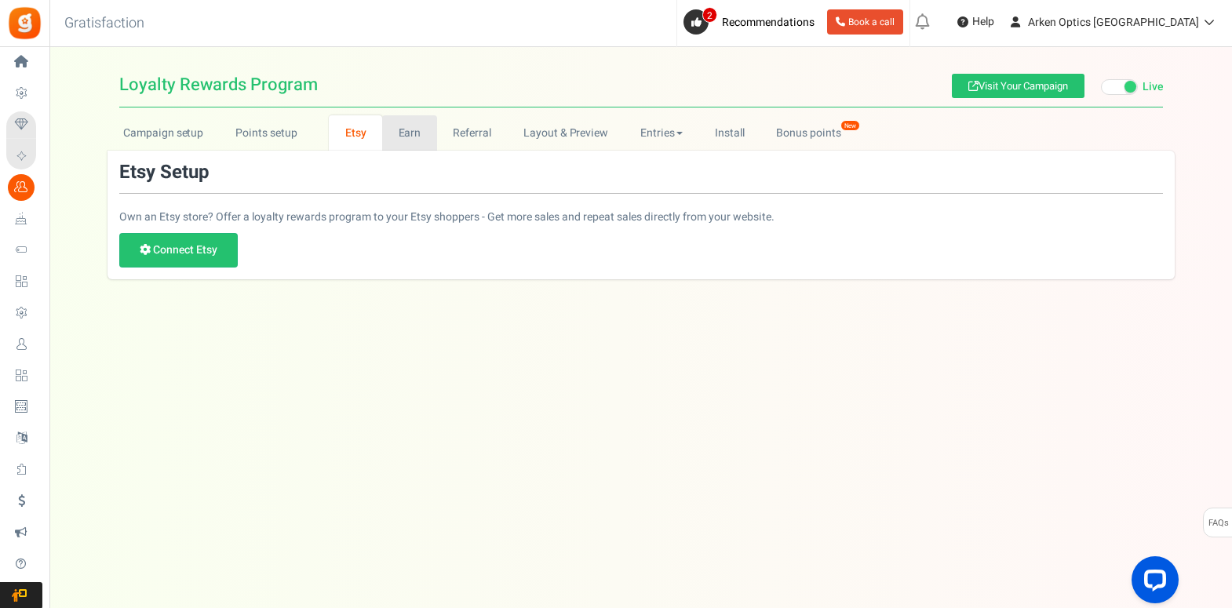
click at [399, 133] on link "Earn" at bounding box center [409, 132] width 55 height 35
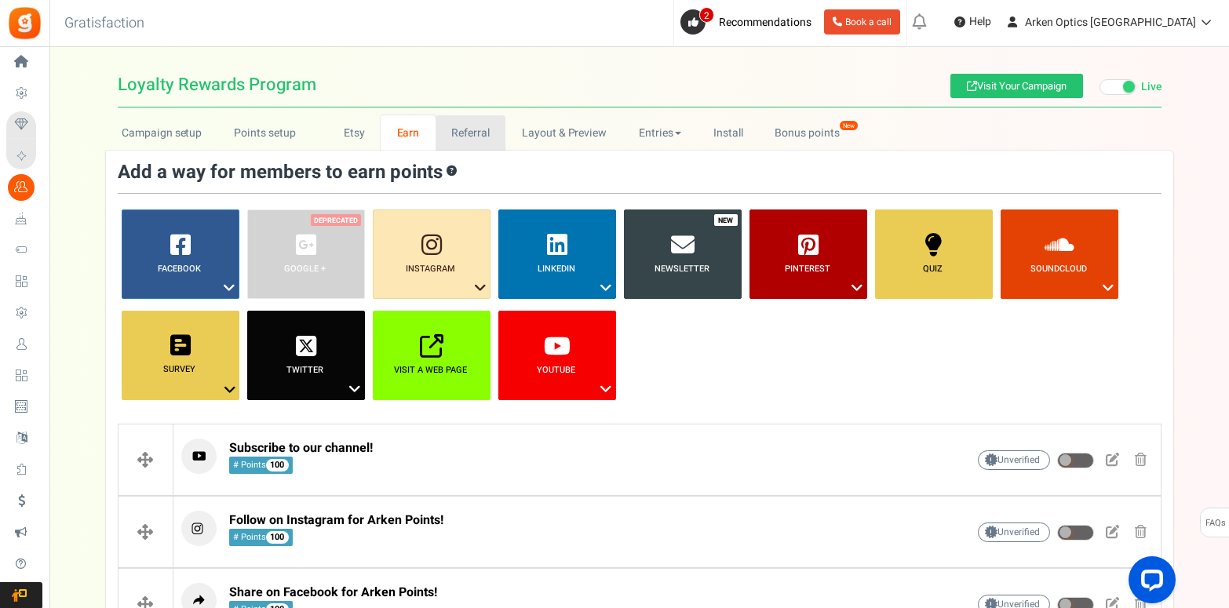
click at [465, 133] on link "Referral" at bounding box center [471, 132] width 71 height 35
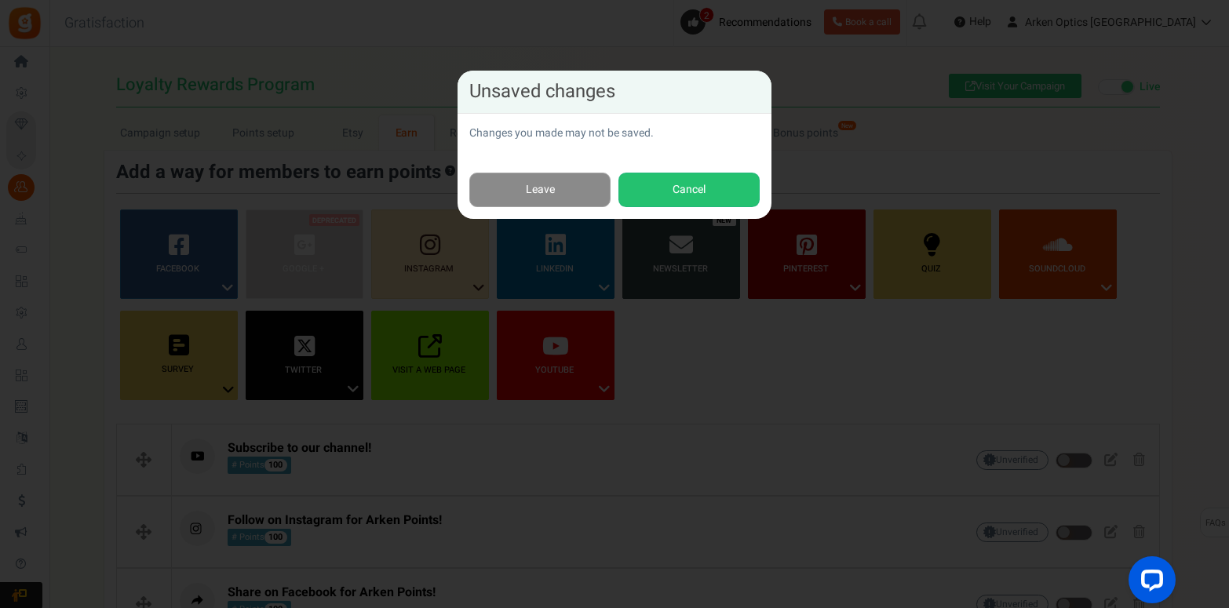
click at [537, 191] on link "Leave" at bounding box center [539, 190] width 141 height 35
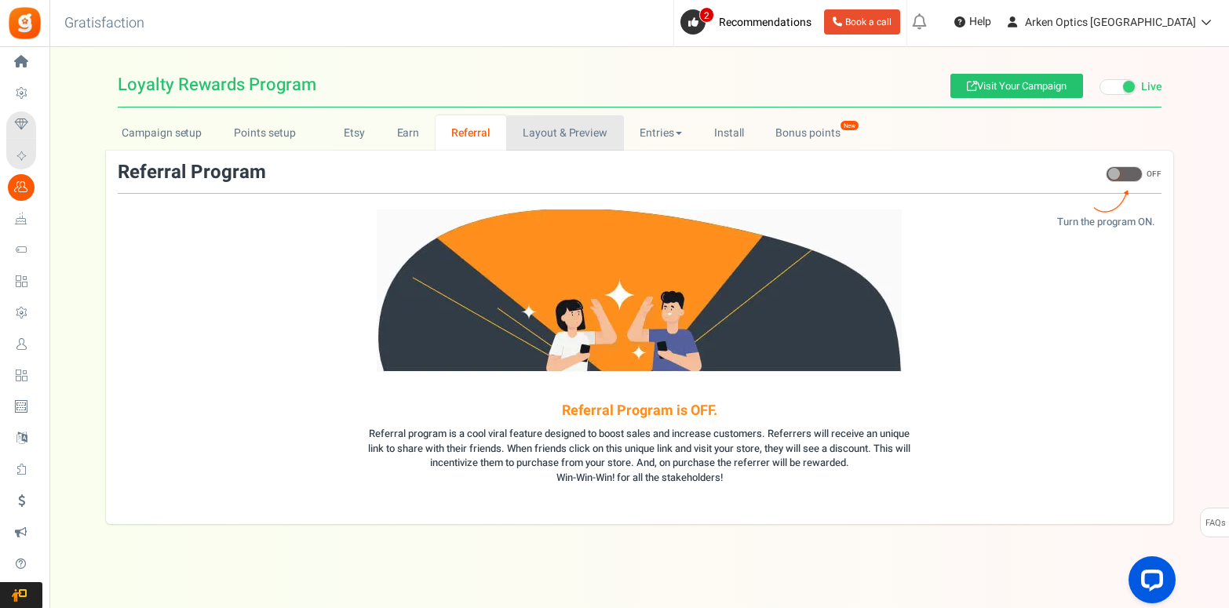
click at [549, 133] on link "Layout & Preview" at bounding box center [564, 132] width 117 height 35
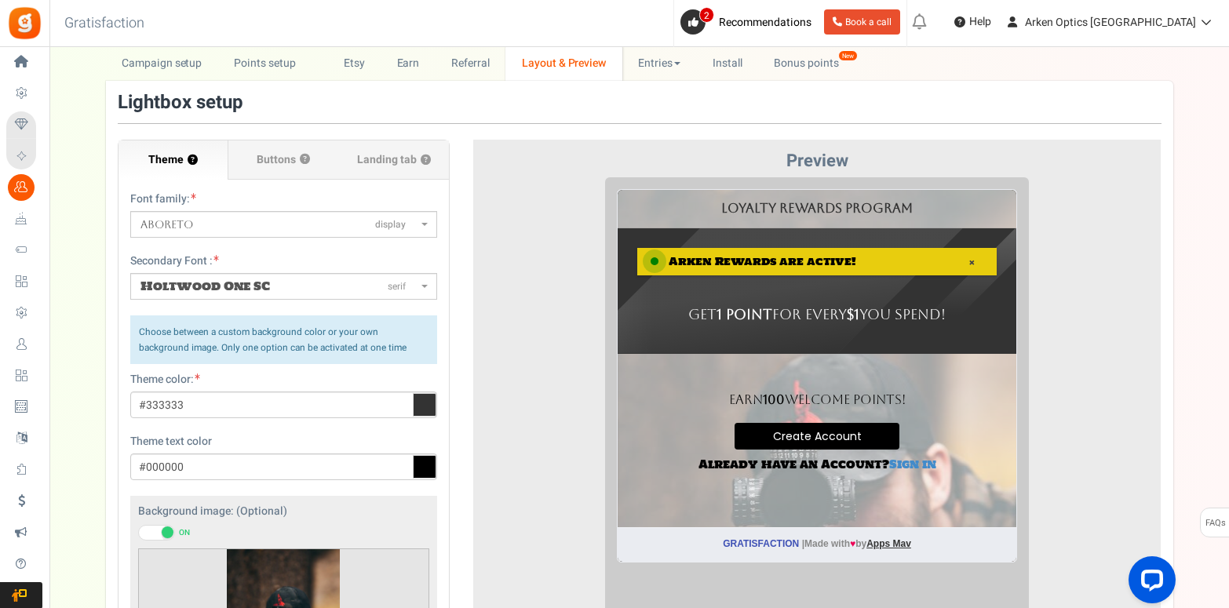
scroll to position [64, 0]
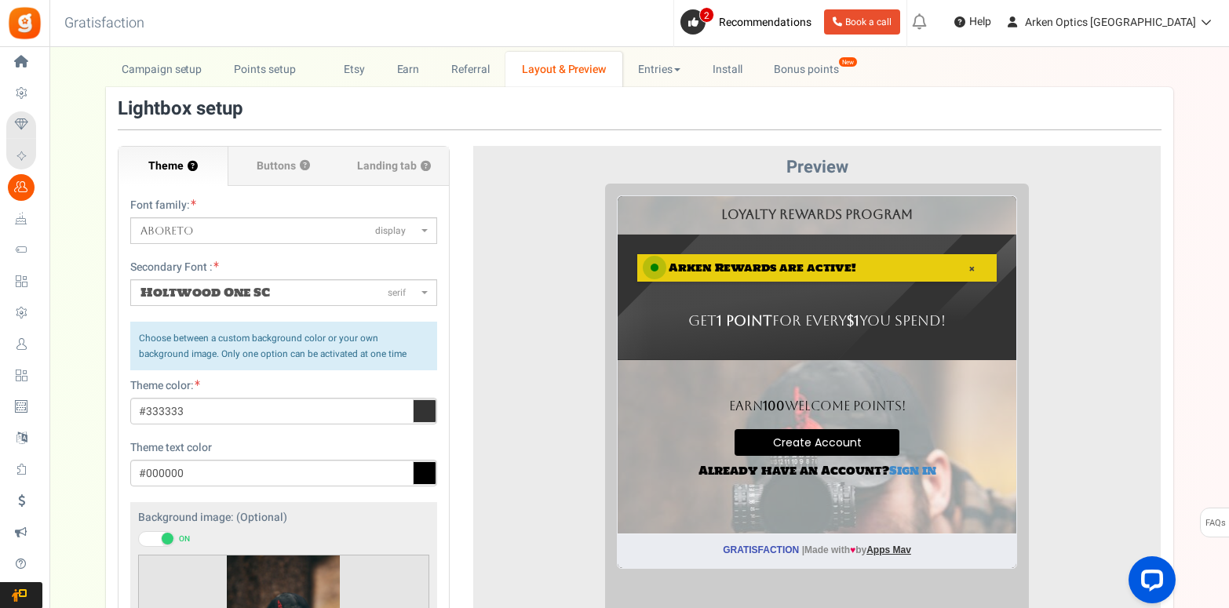
click at [859, 261] on div "× Arken Rewards are active!" at bounding box center [804, 255] width 359 height 27
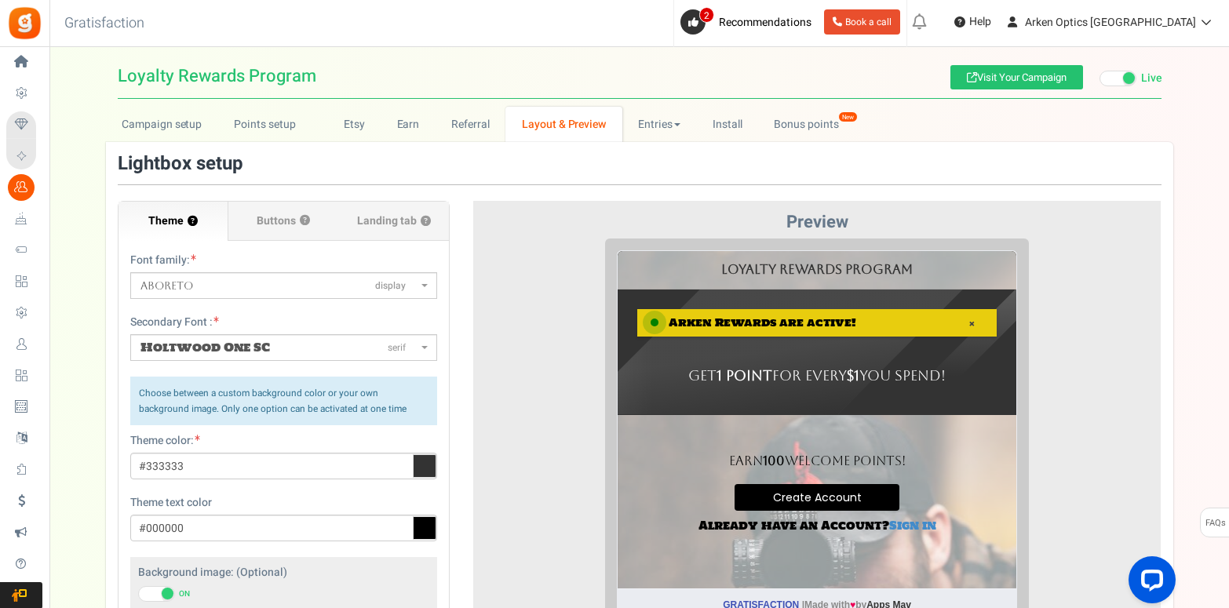
scroll to position [0, 0]
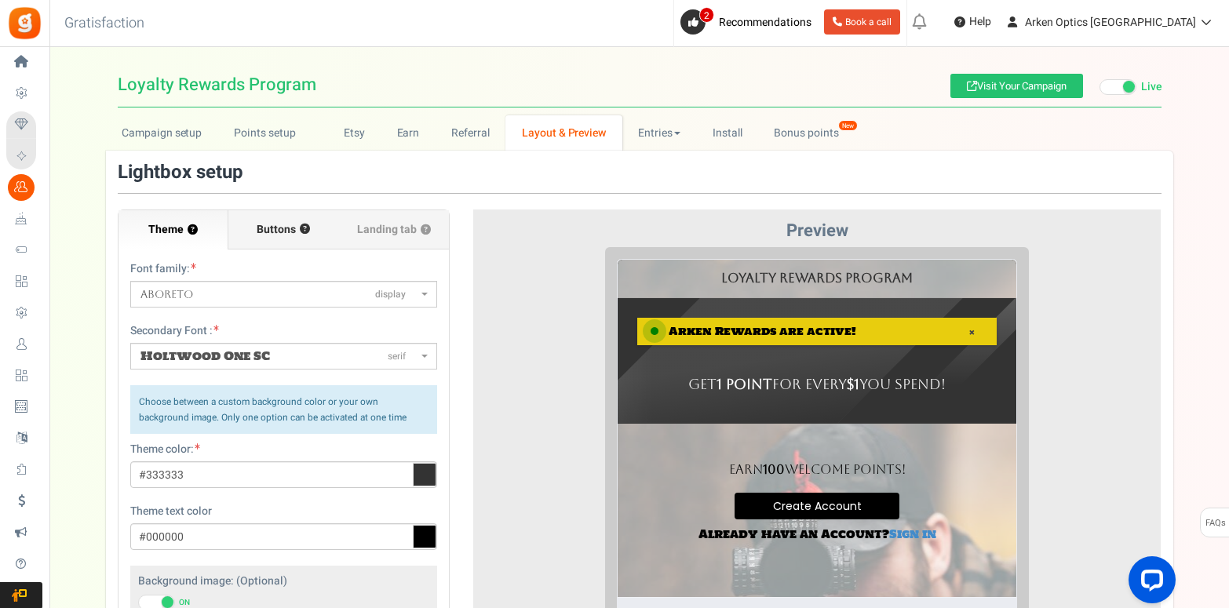
click at [264, 227] on span "Buttons" at bounding box center [276, 230] width 39 height 16
click at [0, 0] on input "Buttons ?" at bounding box center [0, 0] width 0 height 0
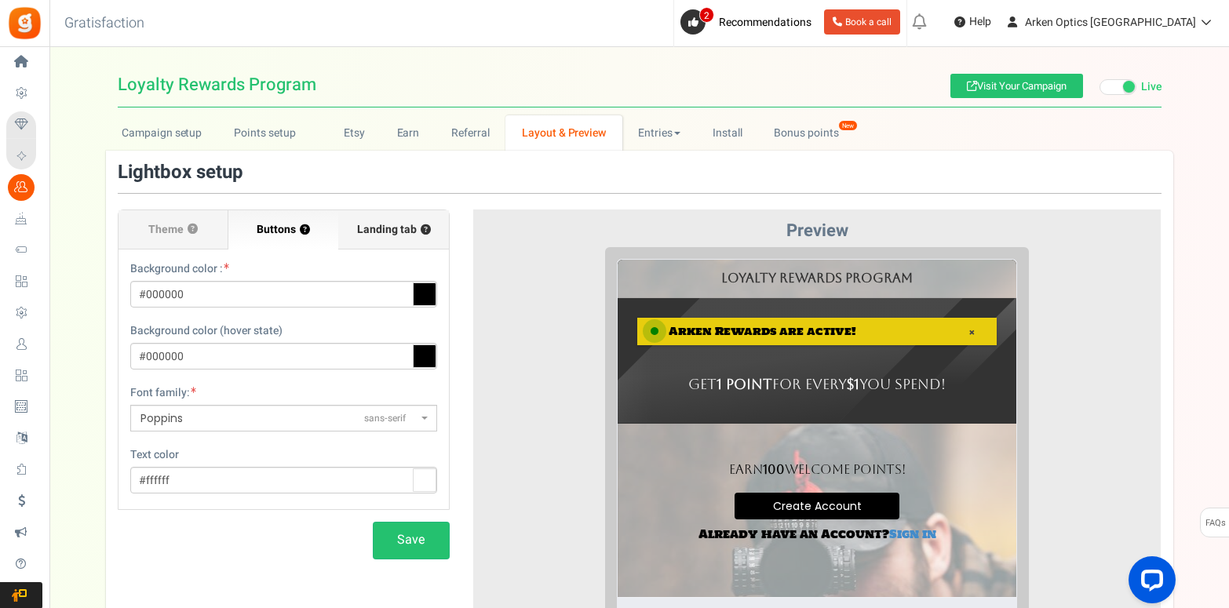
click at [383, 236] on span "Landing tab ?" at bounding box center [394, 230] width 74 height 16
click at [0, 0] on input "Landing tab ?" at bounding box center [0, 0] width 0 height 0
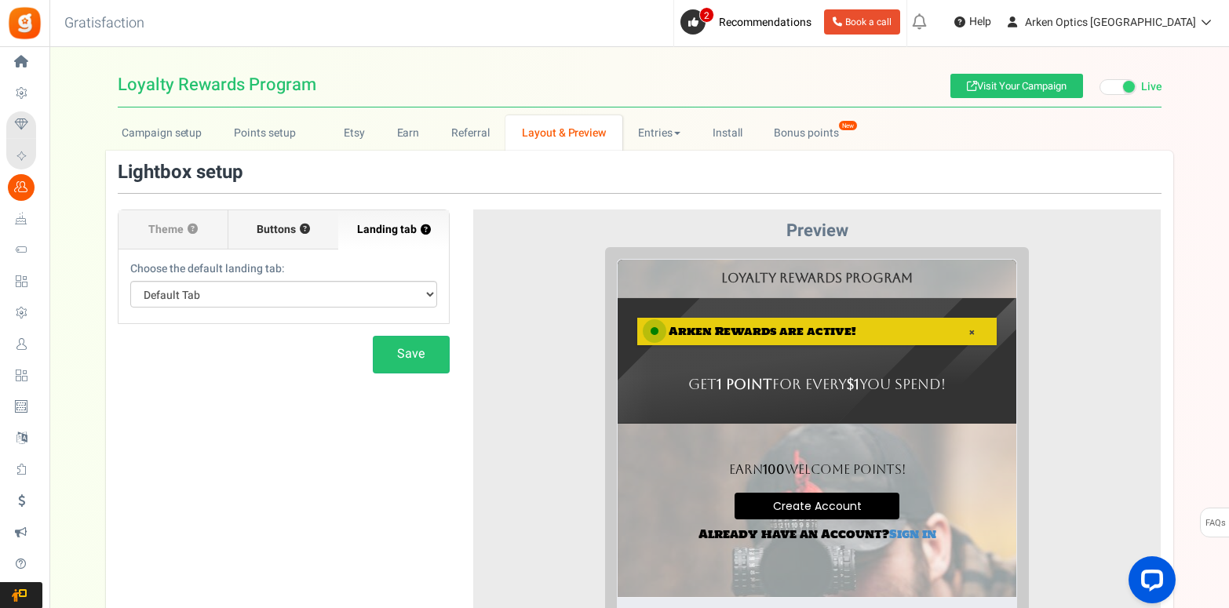
click at [272, 235] on label "Buttons ?" at bounding box center [283, 229] width 110 height 39
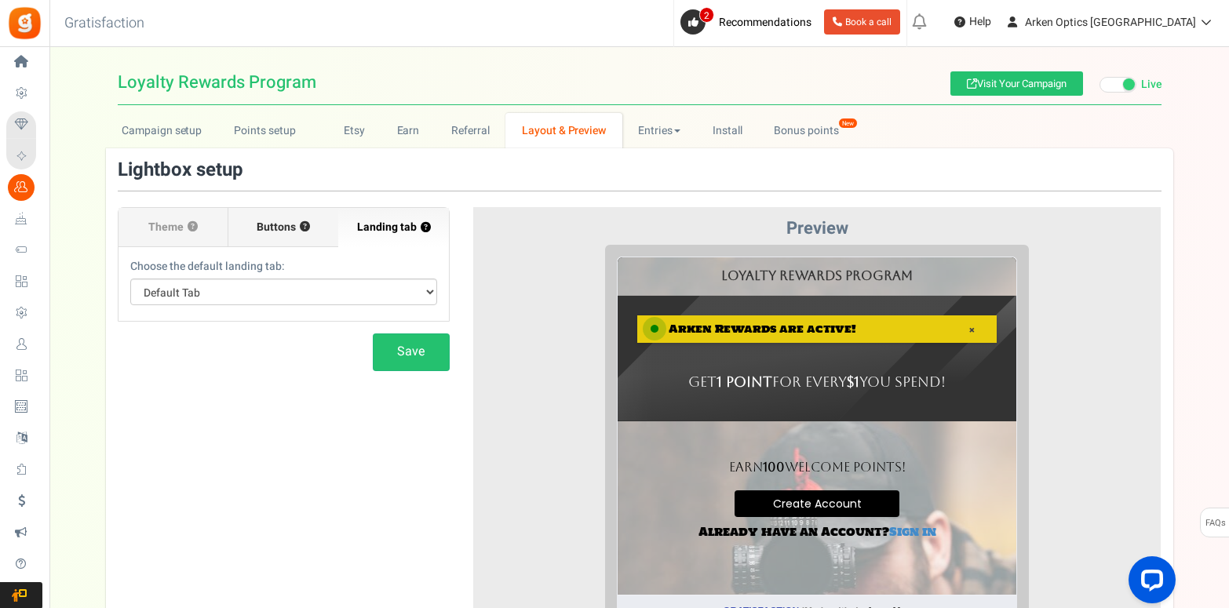
click at [281, 227] on span "Buttons" at bounding box center [276, 228] width 39 height 16
click at [0, 0] on input "Buttons ?" at bounding box center [0, 0] width 0 height 0
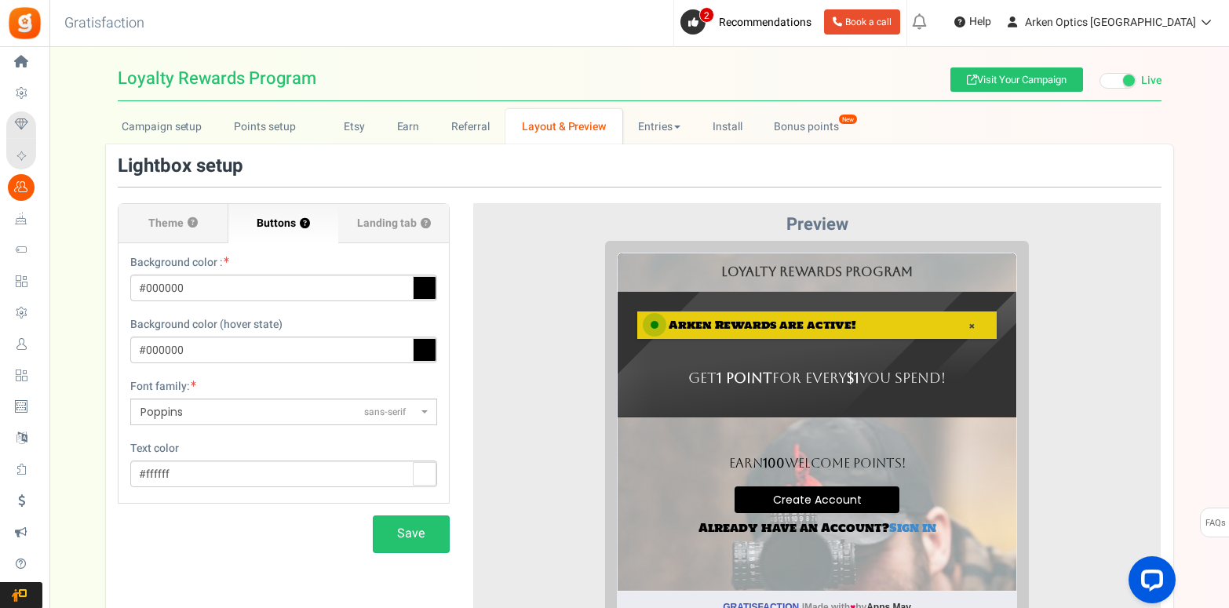
scroll to position [0, 0]
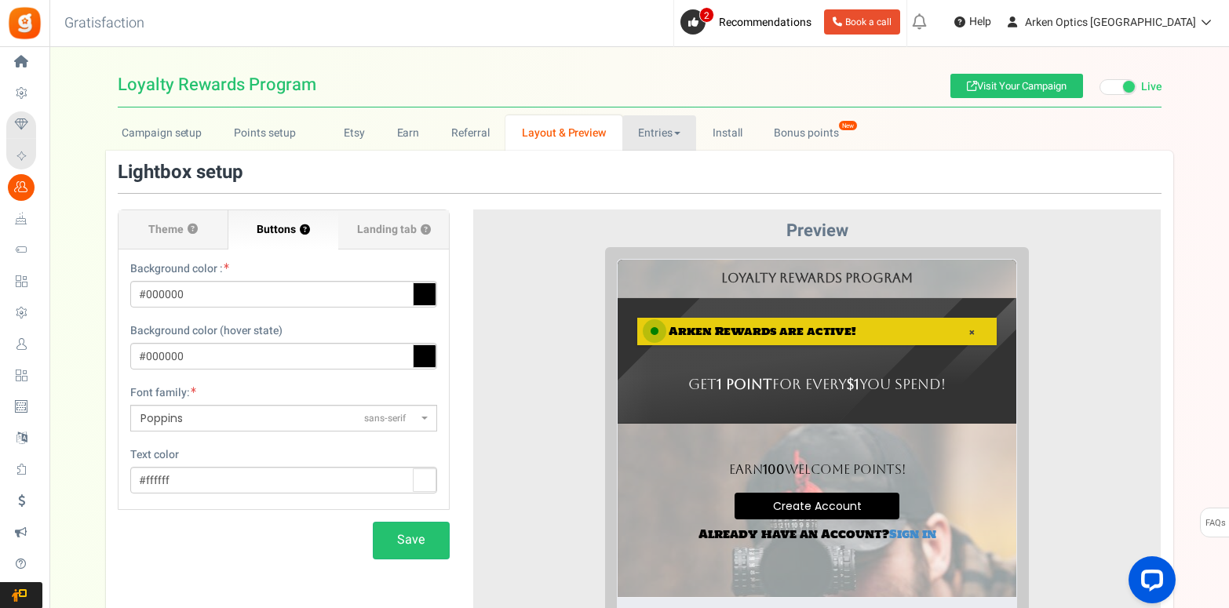
click at [651, 132] on link "Entries" at bounding box center [659, 132] width 75 height 35
click at [653, 132] on link "Entries" at bounding box center [659, 132] width 75 height 35
click at [652, 166] on link "Entries" at bounding box center [685, 167] width 126 height 23
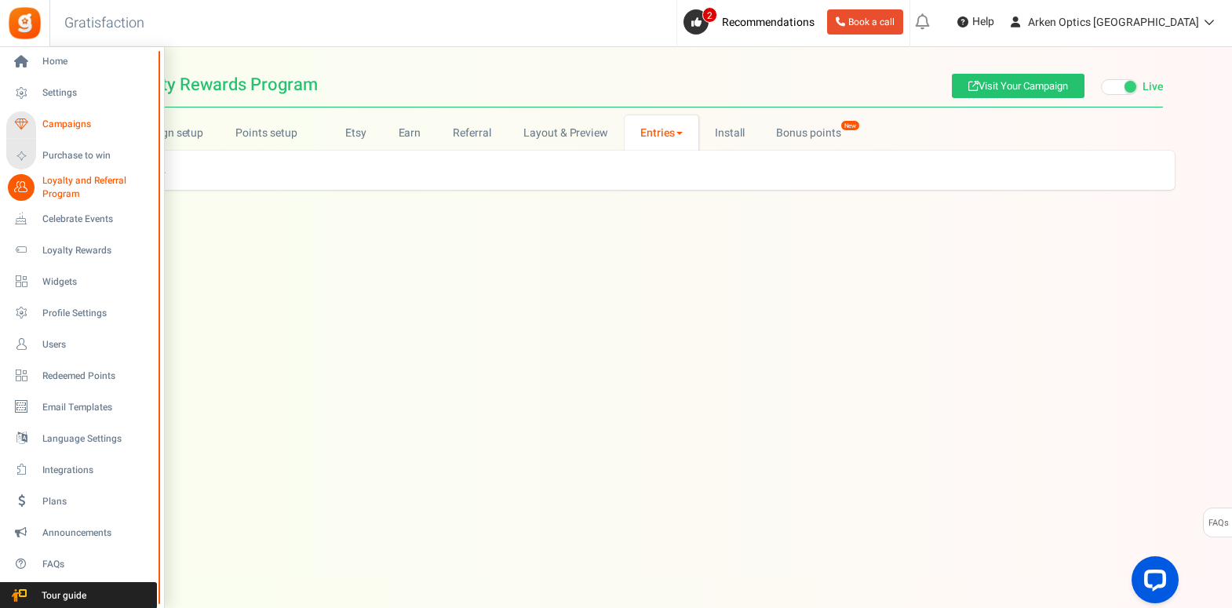
click at [71, 126] on span "Campaigns" at bounding box center [97, 124] width 110 height 13
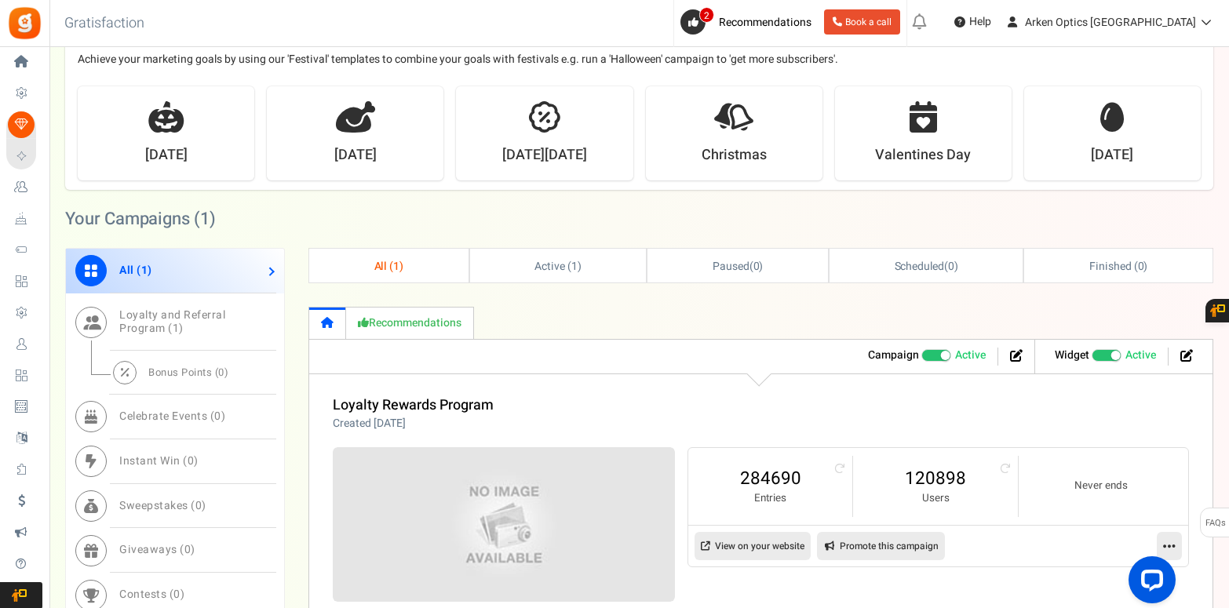
scroll to position [475, 0]
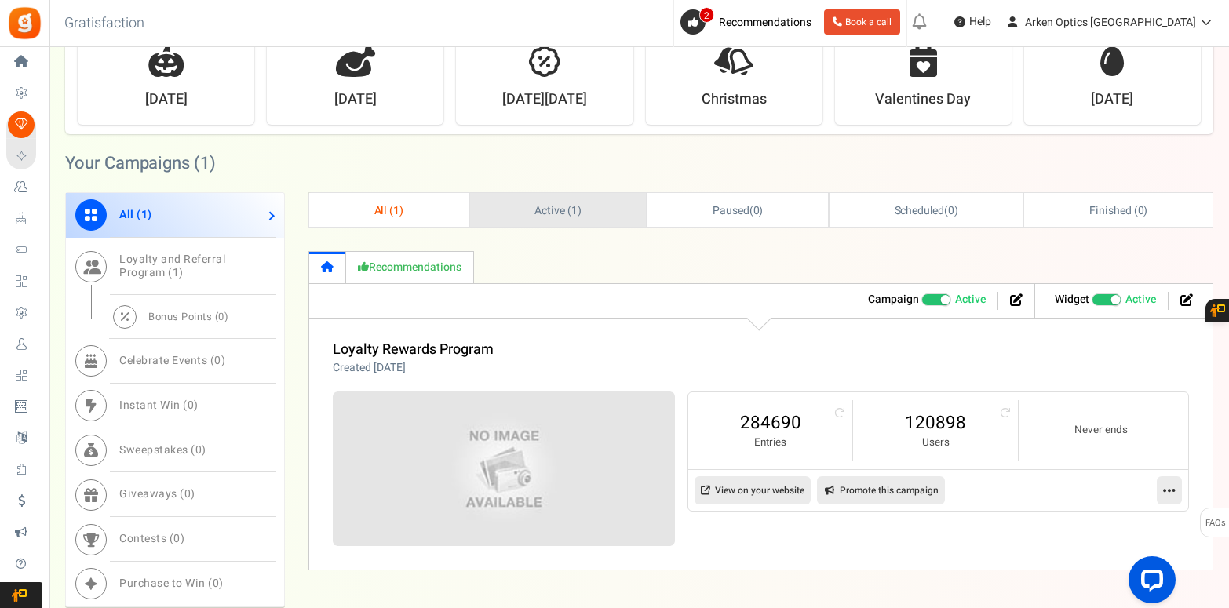
click at [517, 198] on link "Active ( 1 )" at bounding box center [558, 210] width 177 height 34
click at [530, 212] on link "Active ( 1 )" at bounding box center [557, 210] width 177 height 34
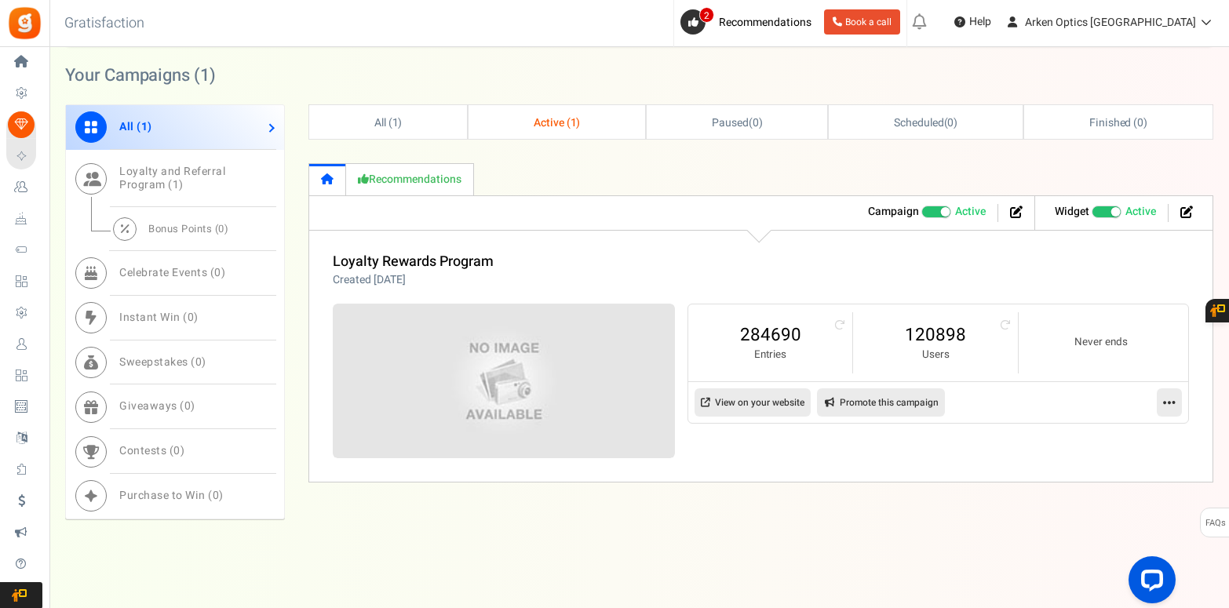
scroll to position [562, 0]
click at [761, 407] on link "View on your website" at bounding box center [753, 403] width 116 height 28
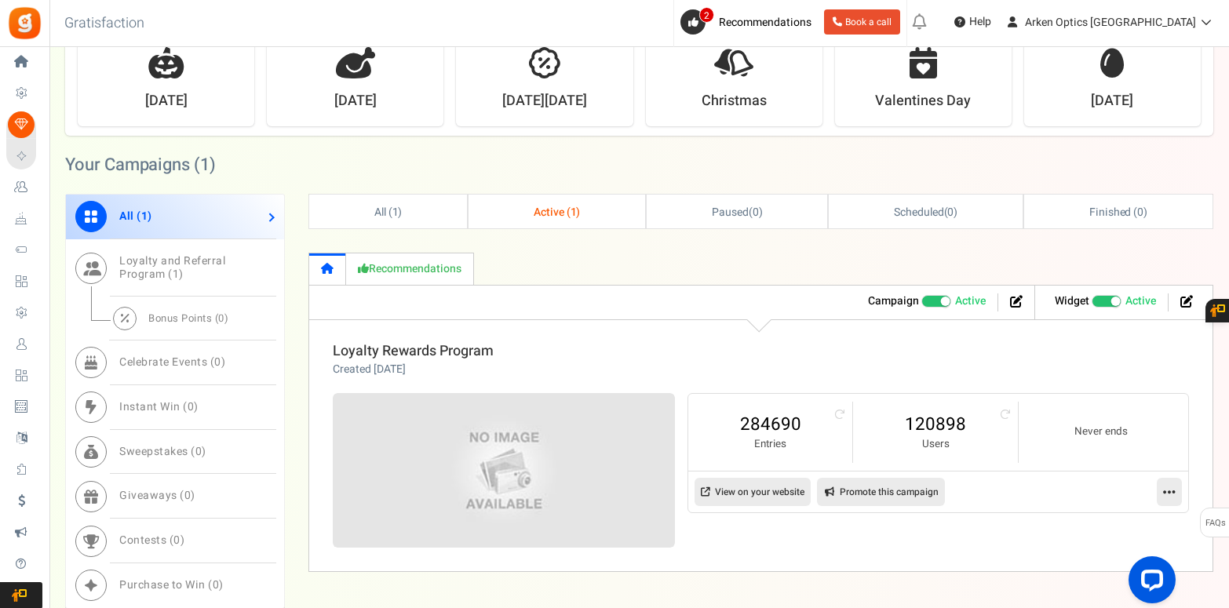
scroll to position [476, 0]
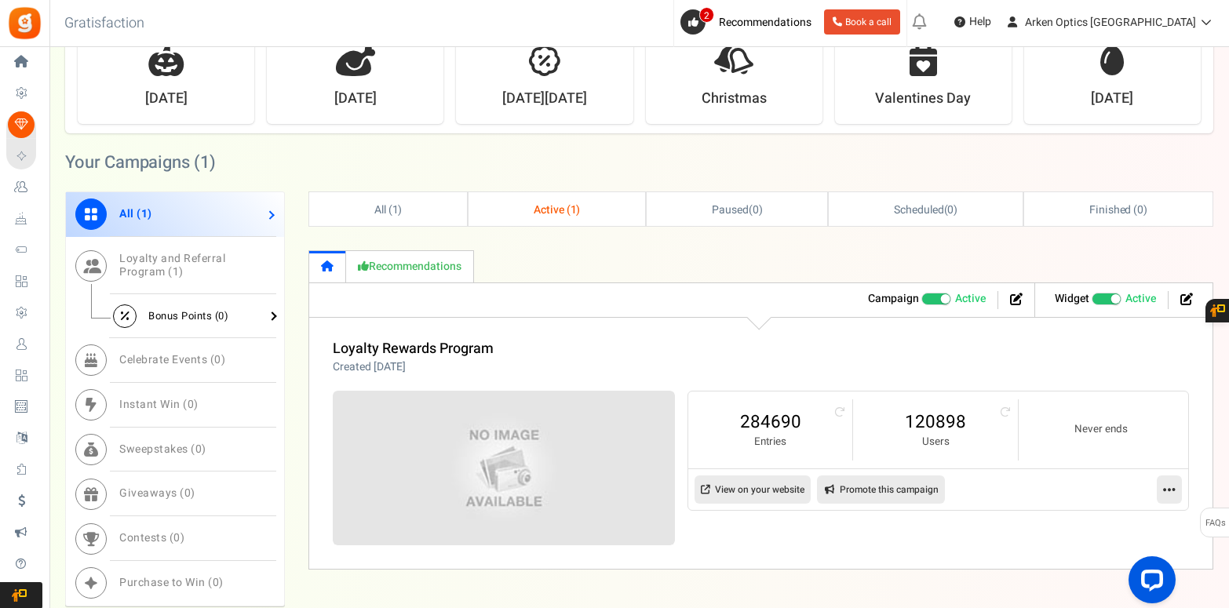
click at [173, 316] on span "Bonus Points ( 0 )" at bounding box center [188, 315] width 80 height 15
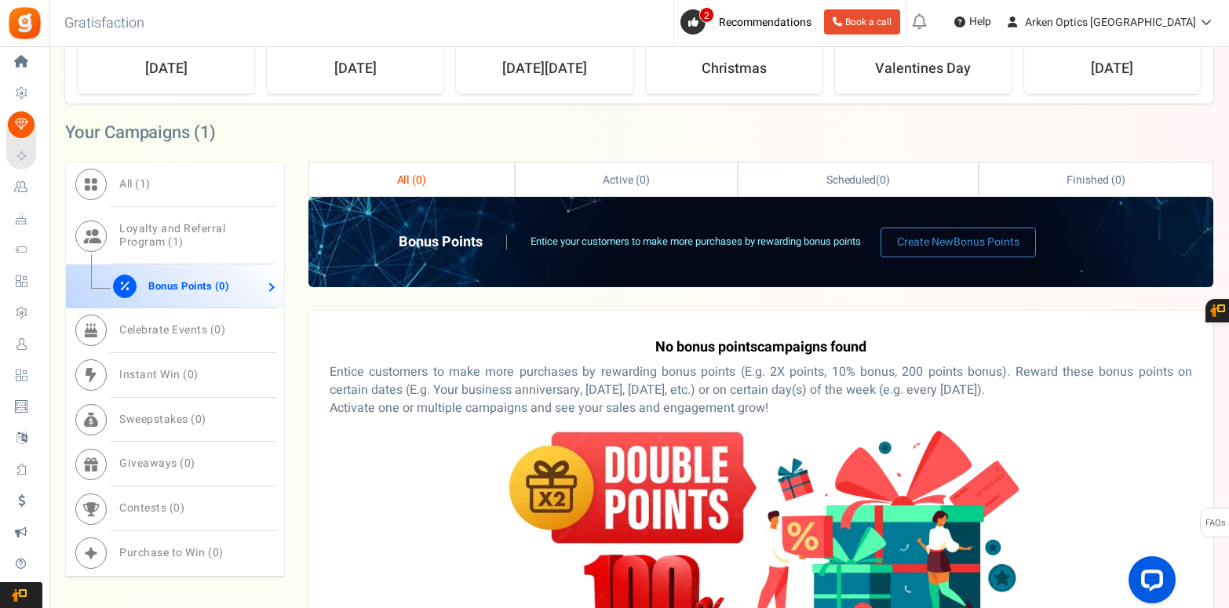
scroll to position [503, 0]
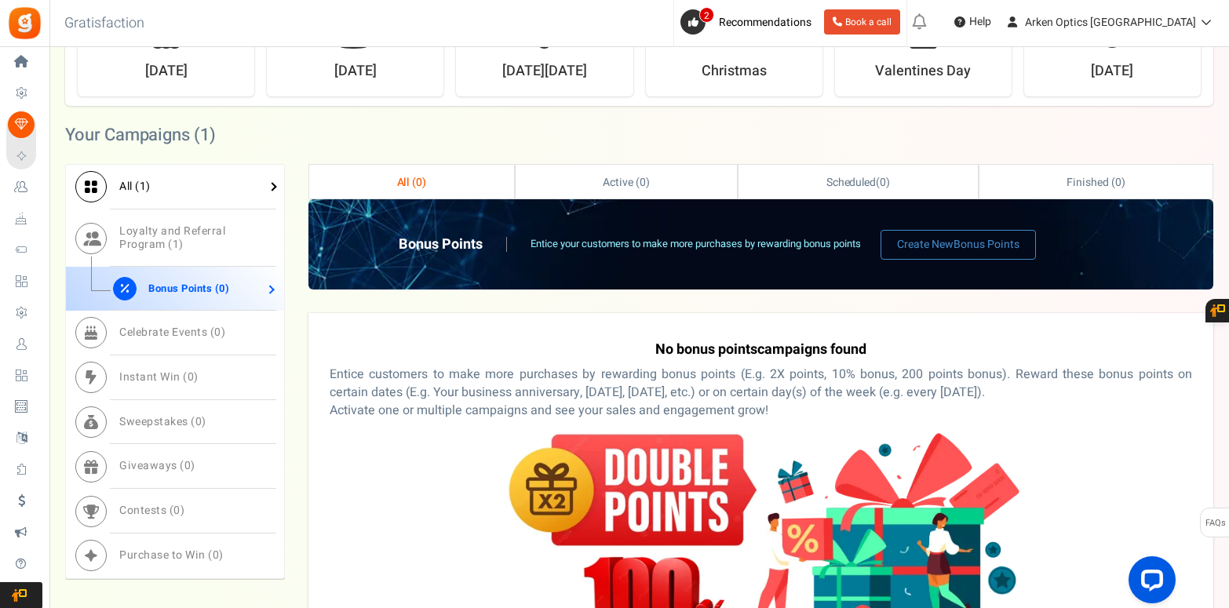
click at [119, 181] on span "All ( 1 )" at bounding box center [134, 186] width 31 height 16
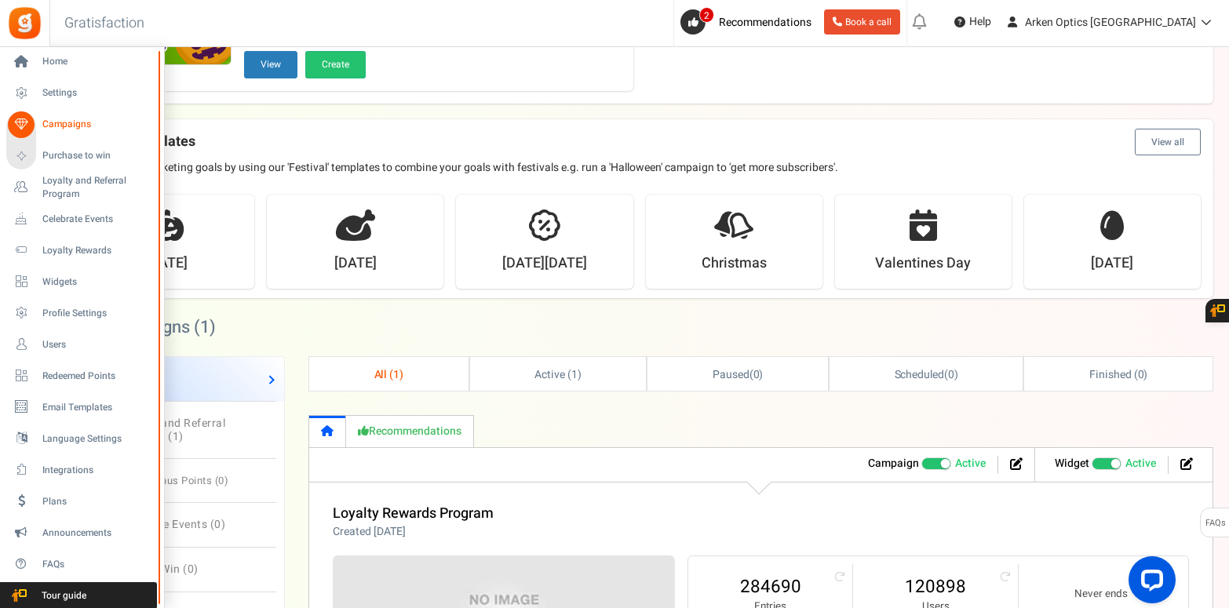
scroll to position [310, 0]
click at [46, 93] on span "Settings" at bounding box center [97, 92] width 110 height 13
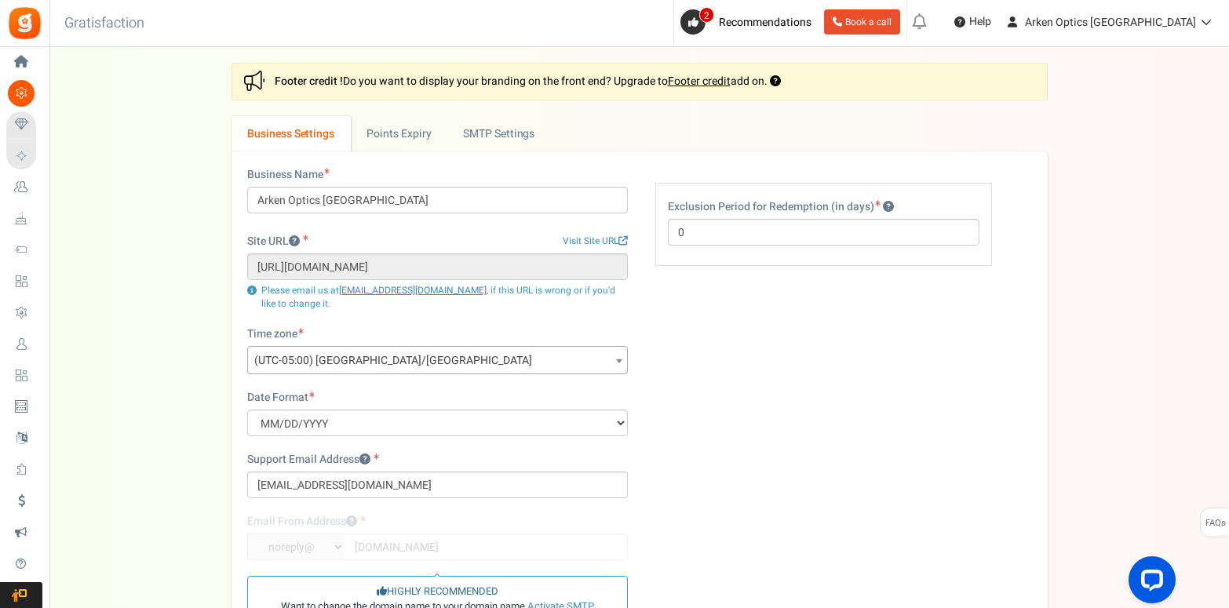
click at [0, 0] on span "Campaigns" at bounding box center [0, 0] width 0 height 0
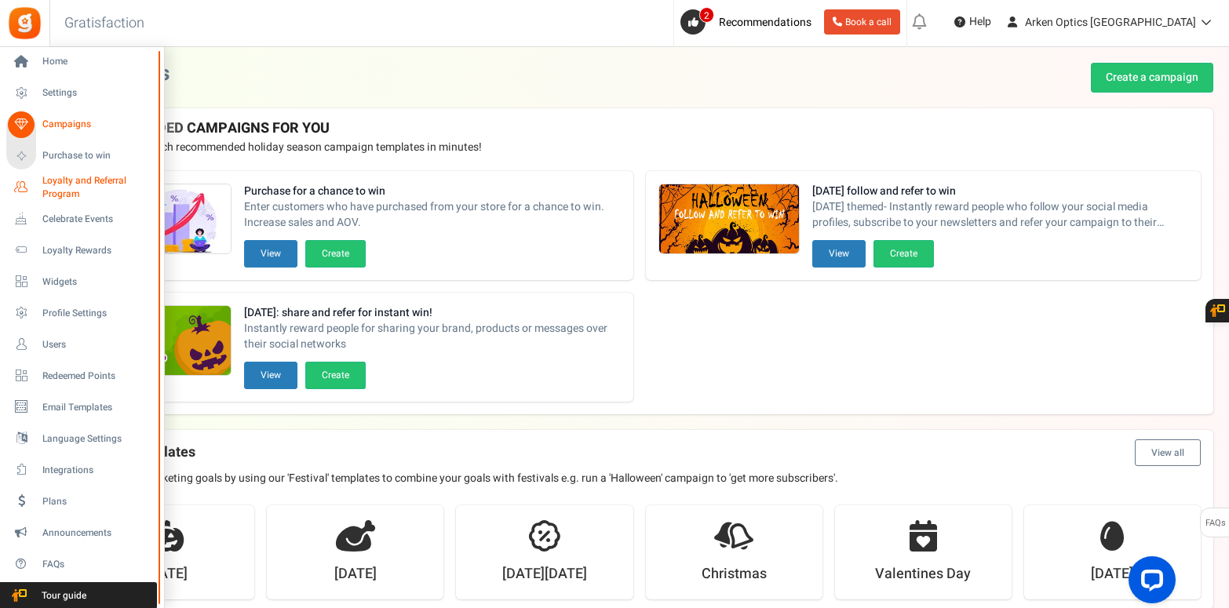
click at [59, 183] on span "Loyalty and Referral Program" at bounding box center [99, 187] width 115 height 27
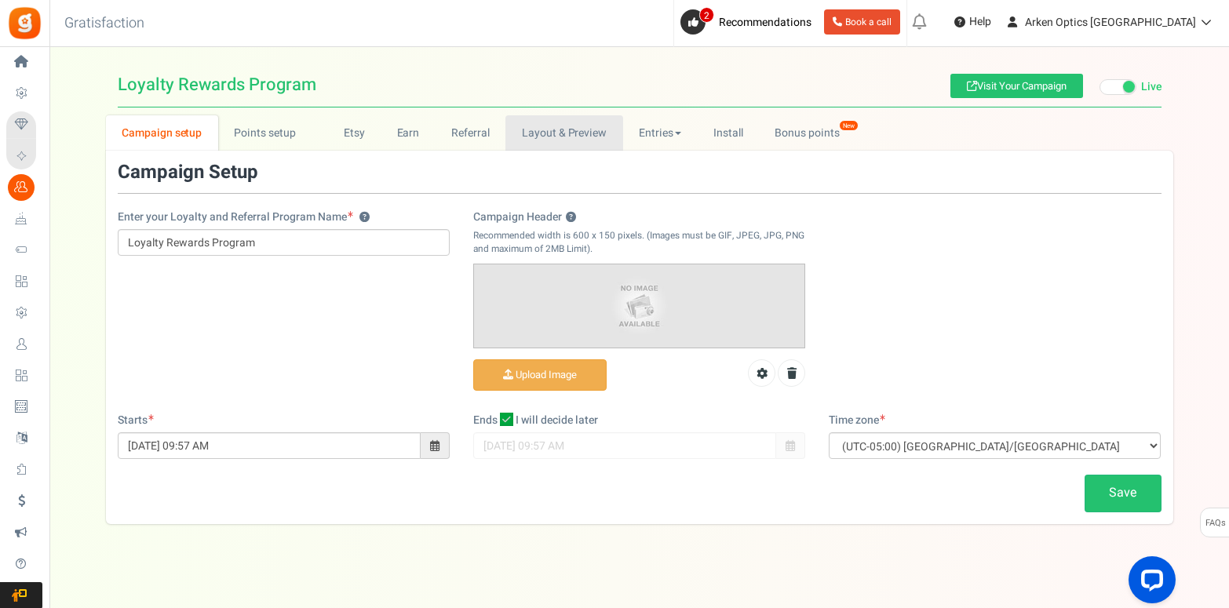
click at [563, 140] on link "Layout & Preview" at bounding box center [563, 132] width 117 height 35
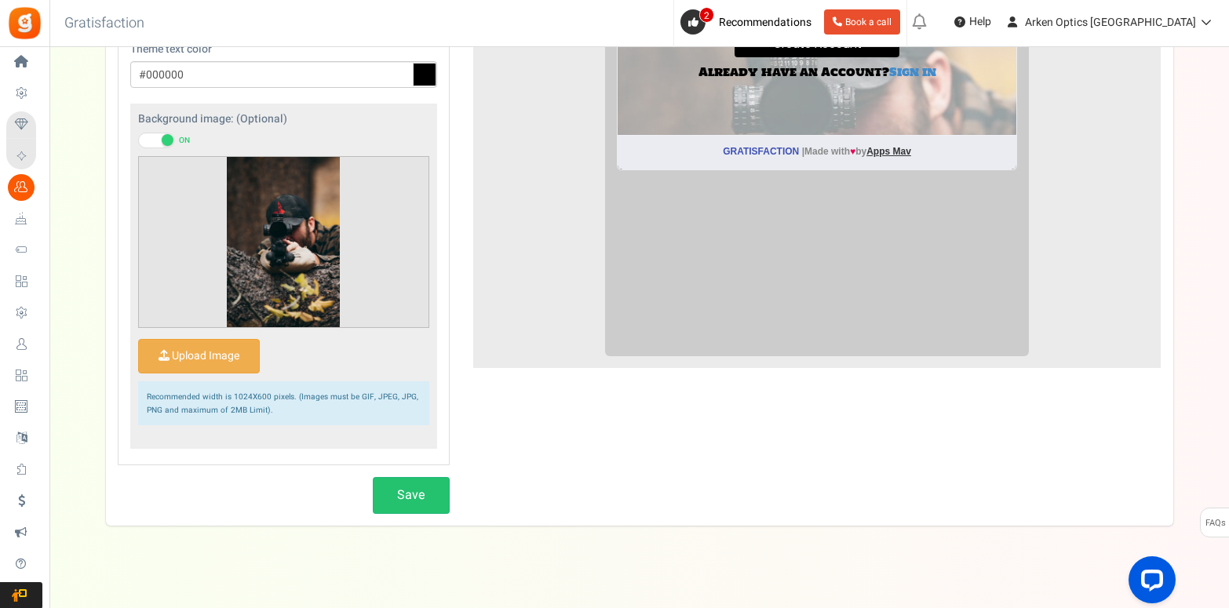
scroll to position [465, 0]
